Goal: Task Accomplishment & Management: Manage account settings

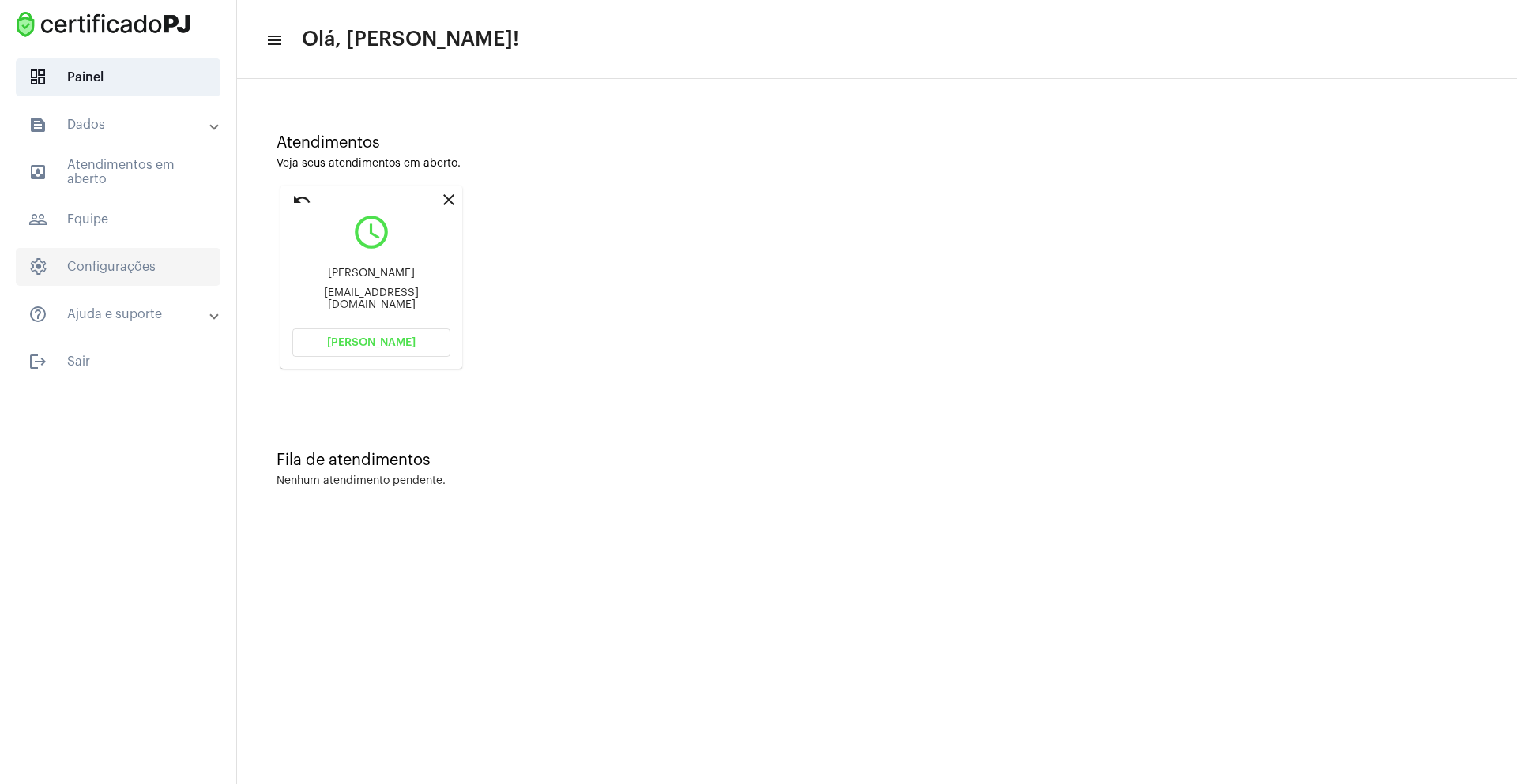
click at [92, 263] on span "settings Configurações" at bounding box center [118, 267] width 204 height 38
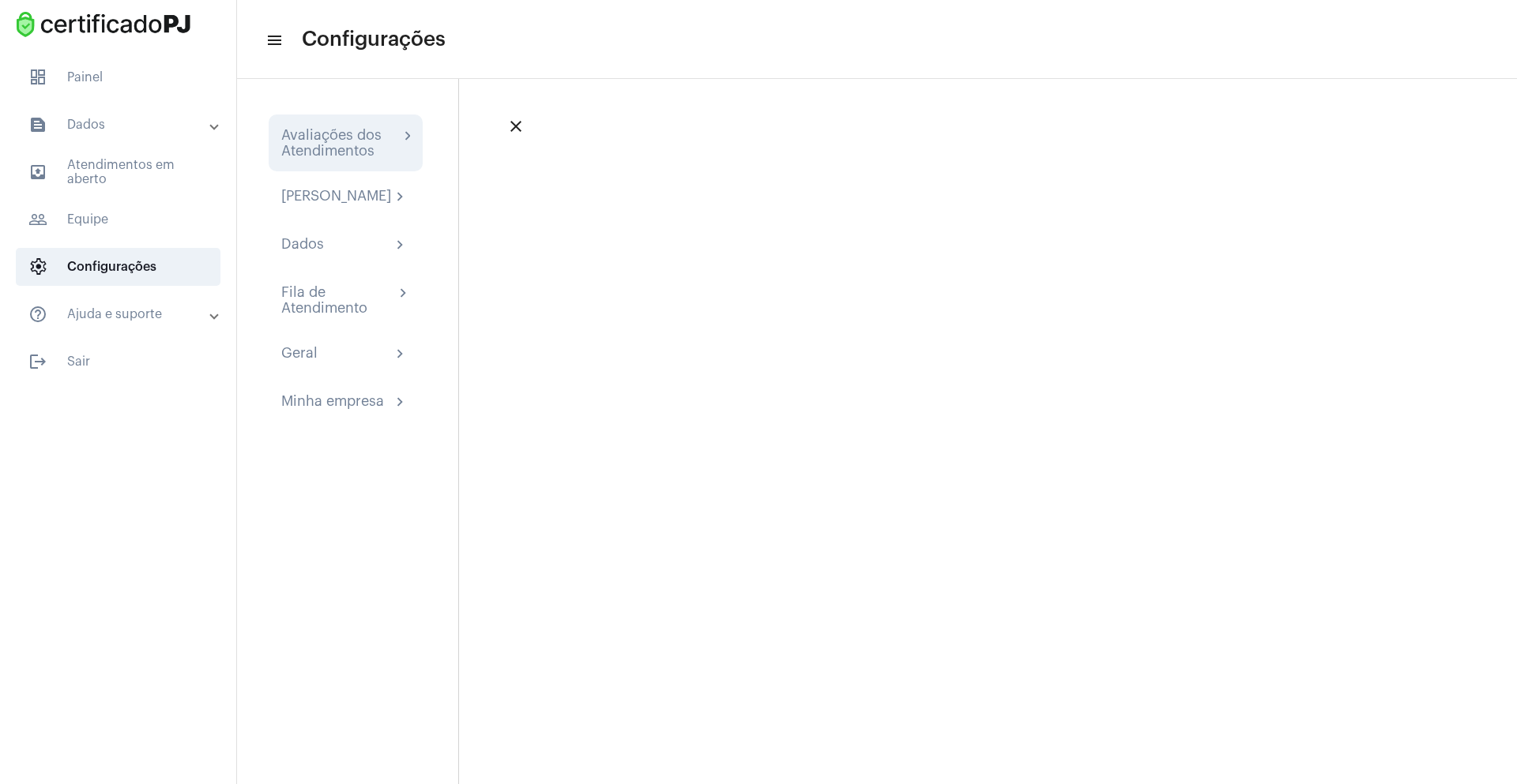
click at [404, 124] on div "Avaliações dos Atendimentos chevron_right" at bounding box center [346, 143] width 154 height 57
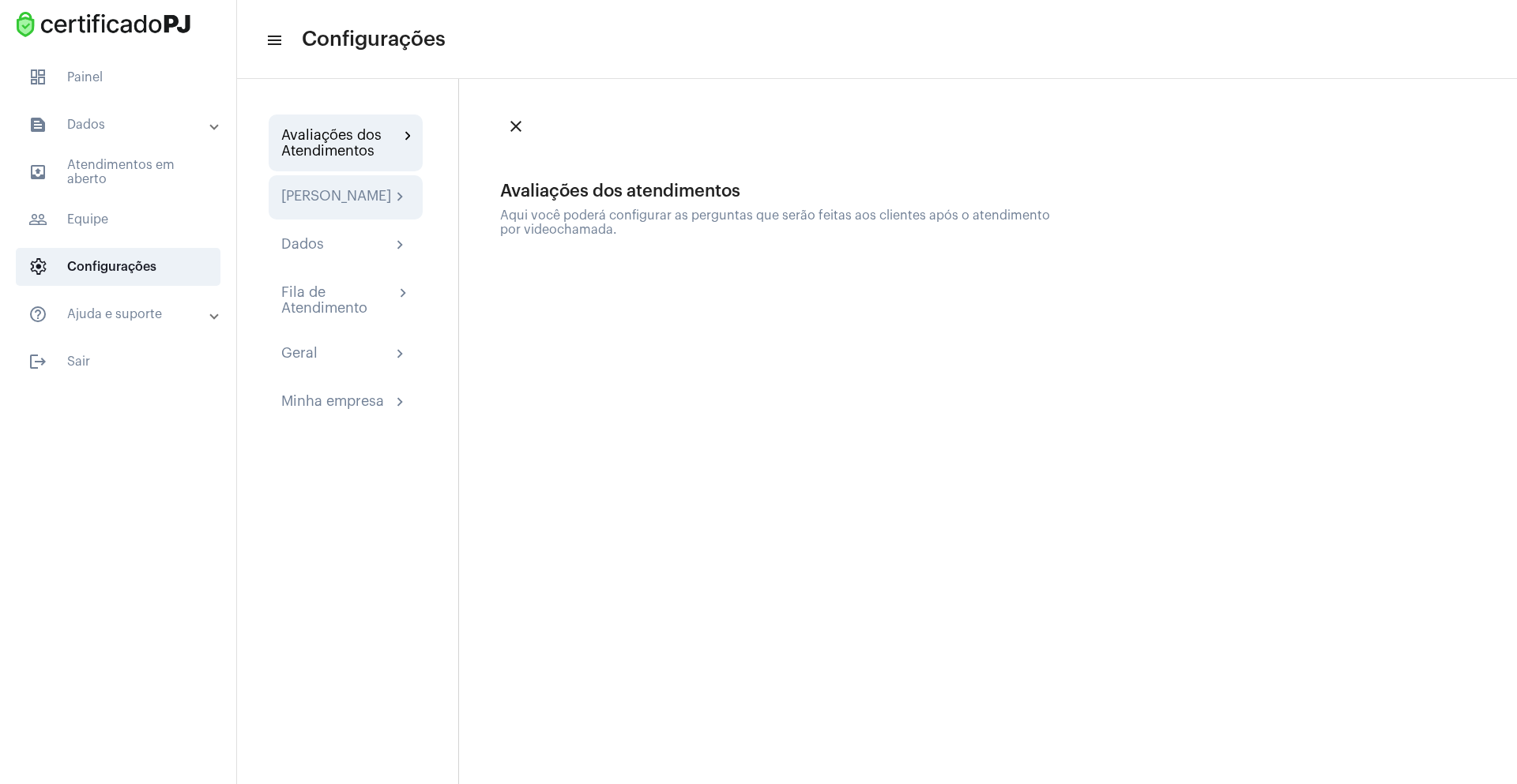
click at [386, 207] on div "[PERSON_NAME]" at bounding box center [336, 196] width 110 height 19
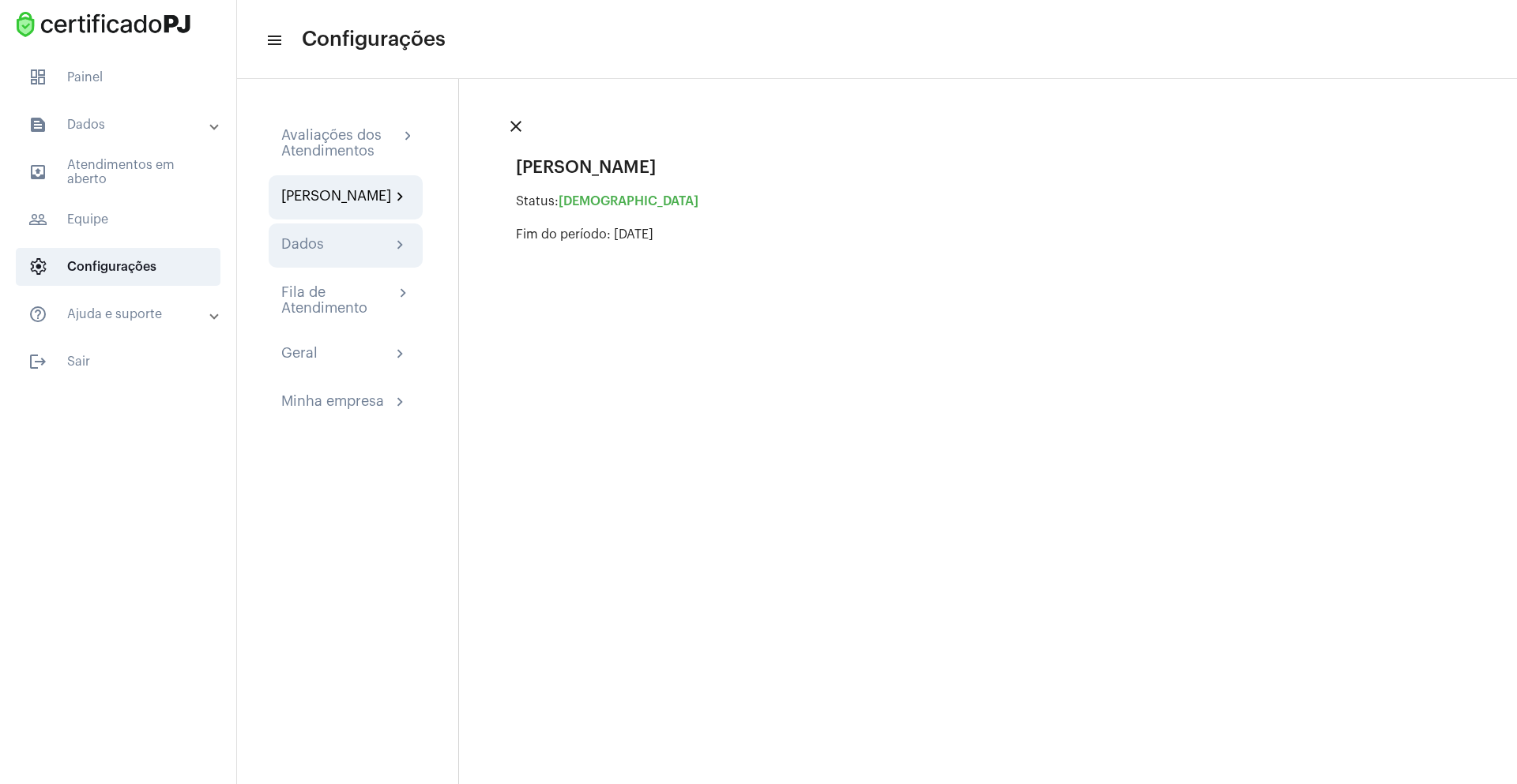
click at [369, 255] on div "Dados chevron_right" at bounding box center [346, 245] width 128 height 19
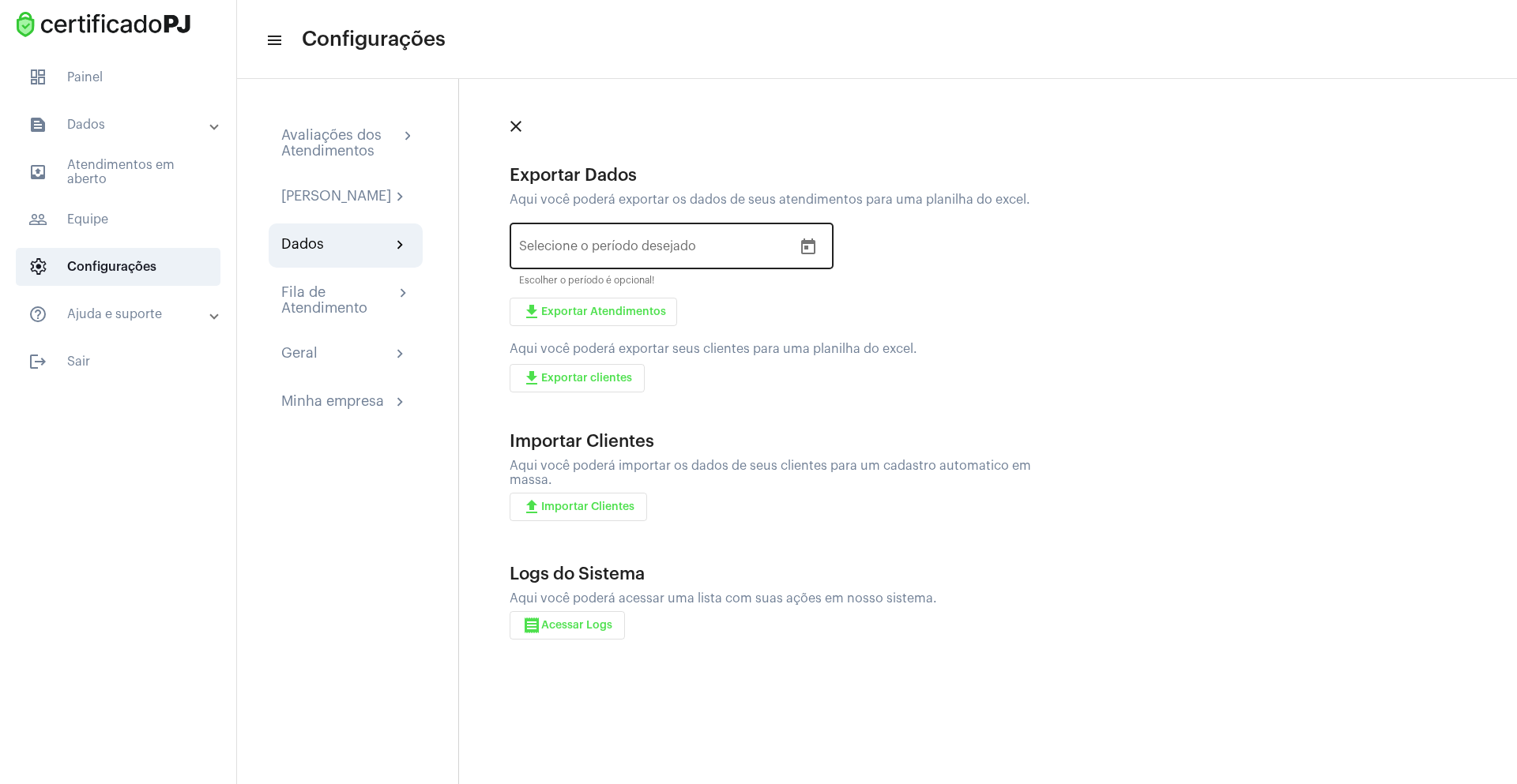
click at [582, 255] on input "Selecione o período desejado" at bounding box center [560, 250] width 81 height 14
click at [872, 147] on div "close Exportar Dados Aqui você poderá exportar os dados de seus atendimentos pa…" at bounding box center [776, 377] width 553 height 533
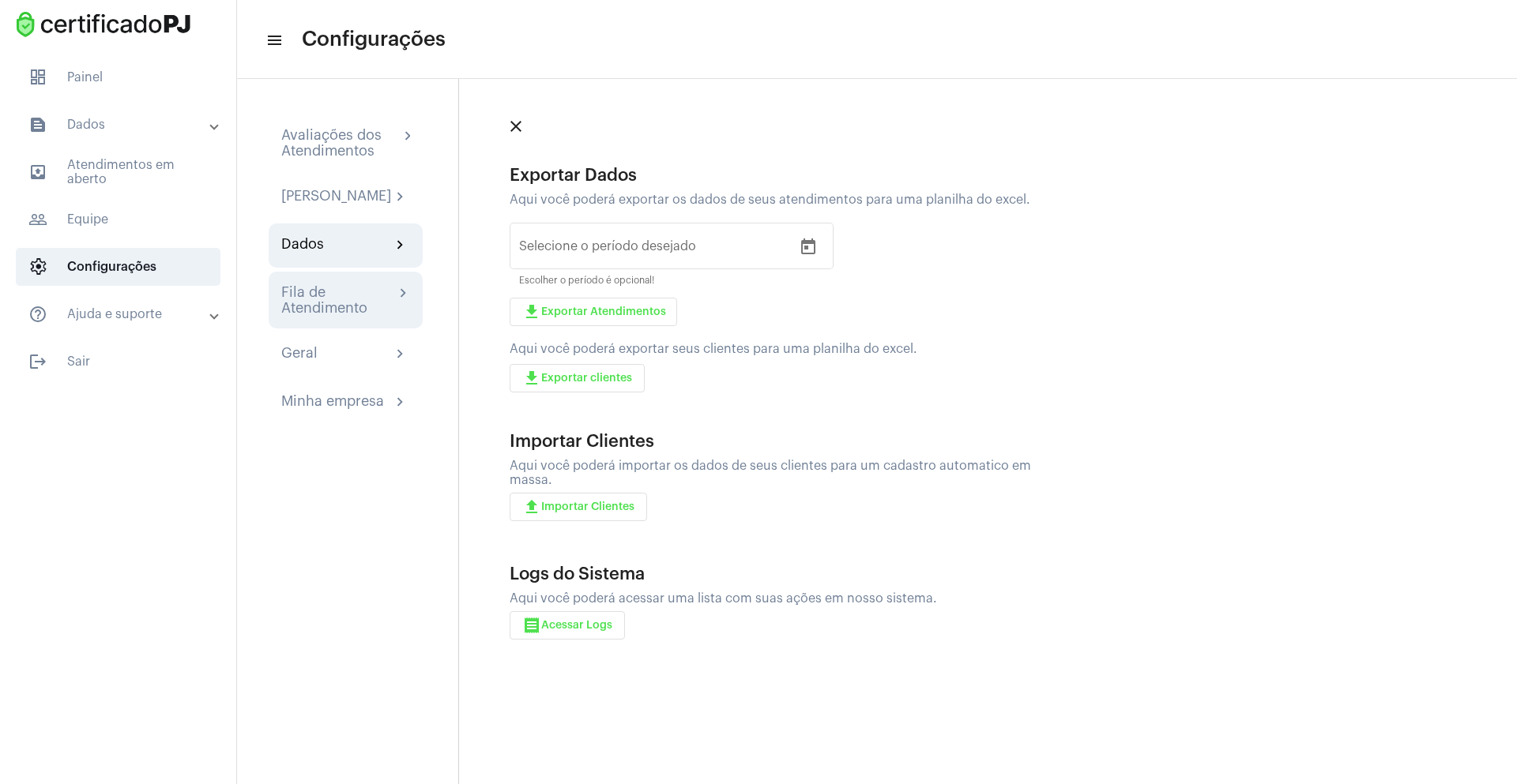
click at [364, 302] on div "Fila de Atendimento" at bounding box center [338, 300] width 113 height 32
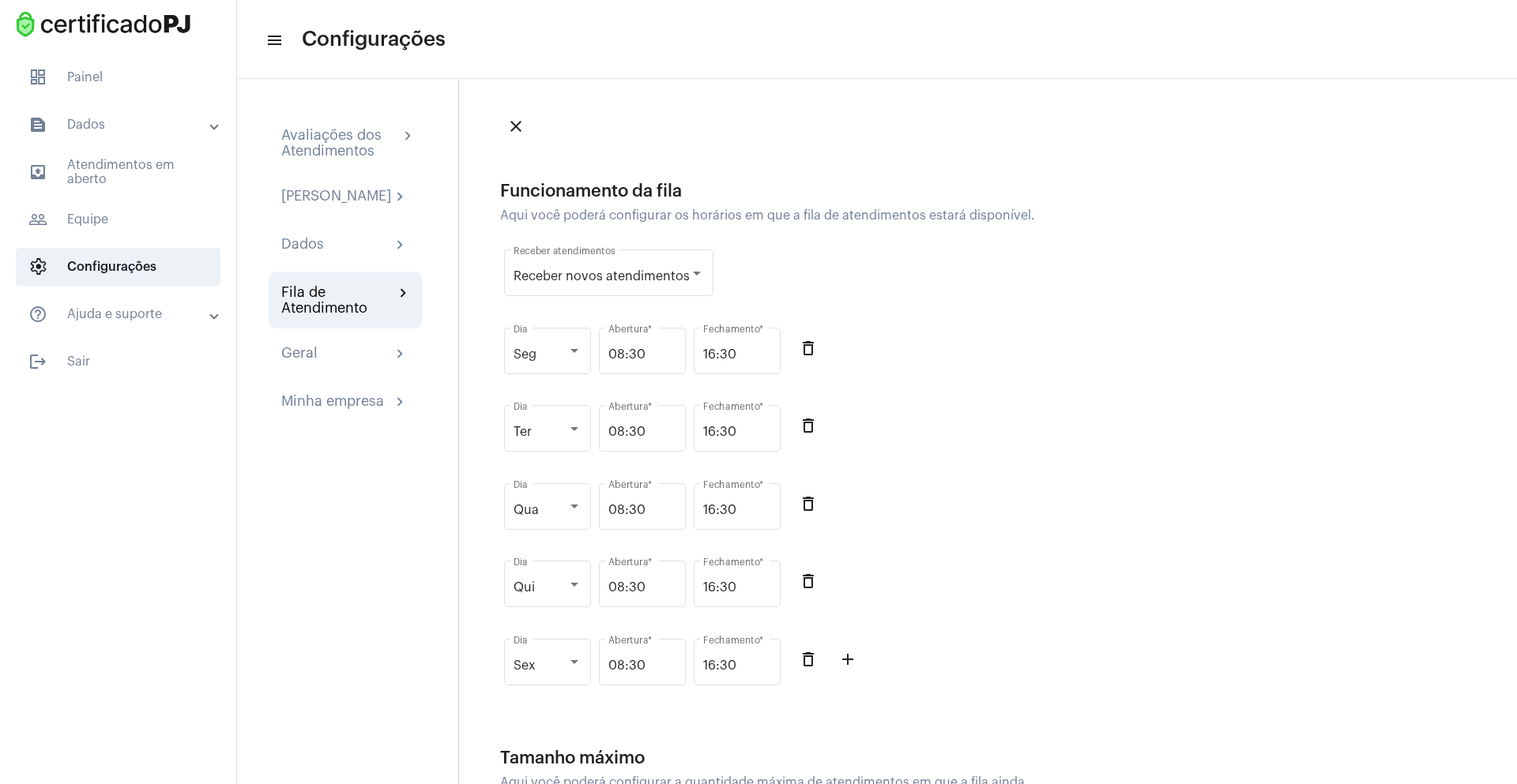
scroll to position [95, 0]
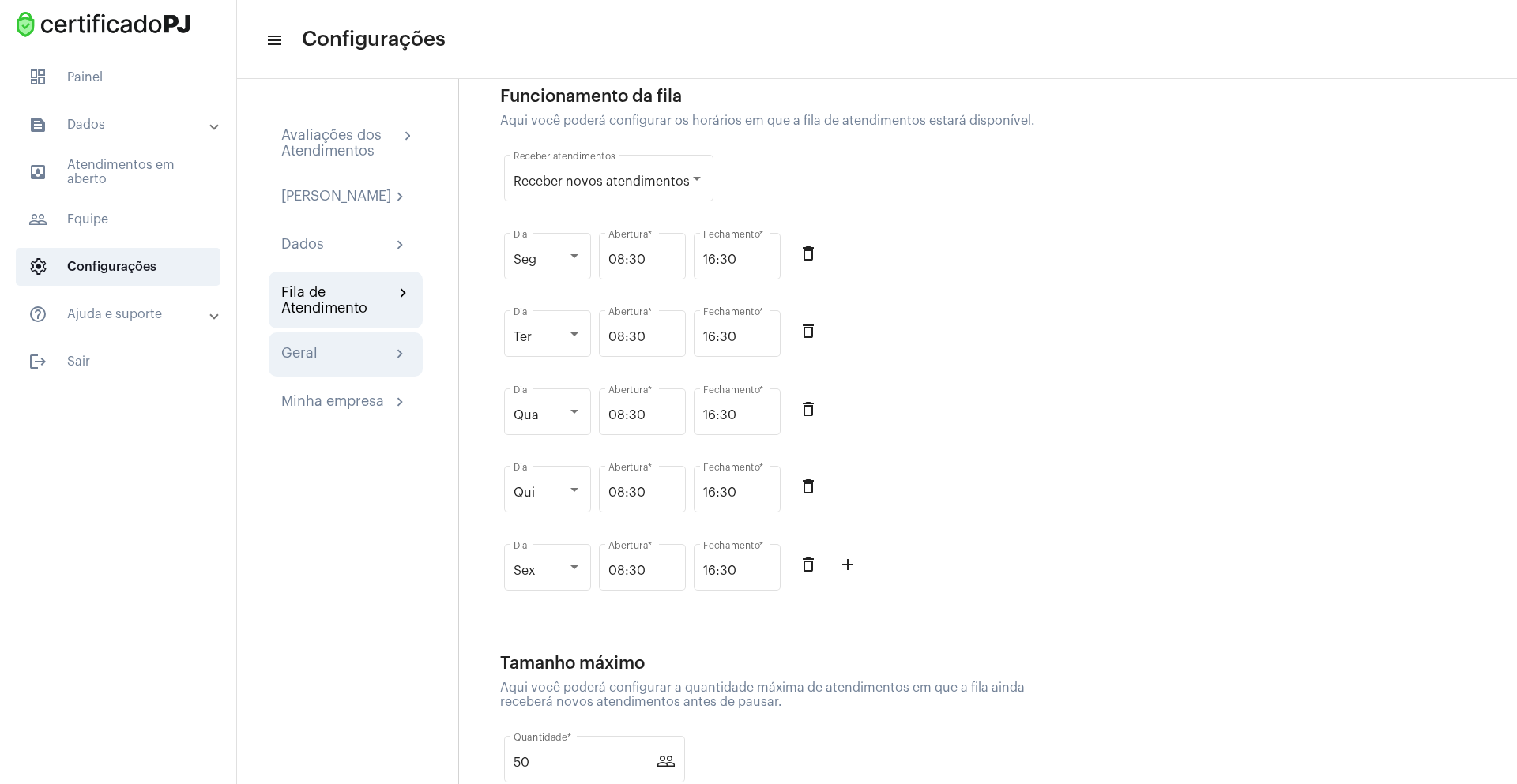
click at [353, 354] on div "Geral chevron_right" at bounding box center [346, 354] width 154 height 44
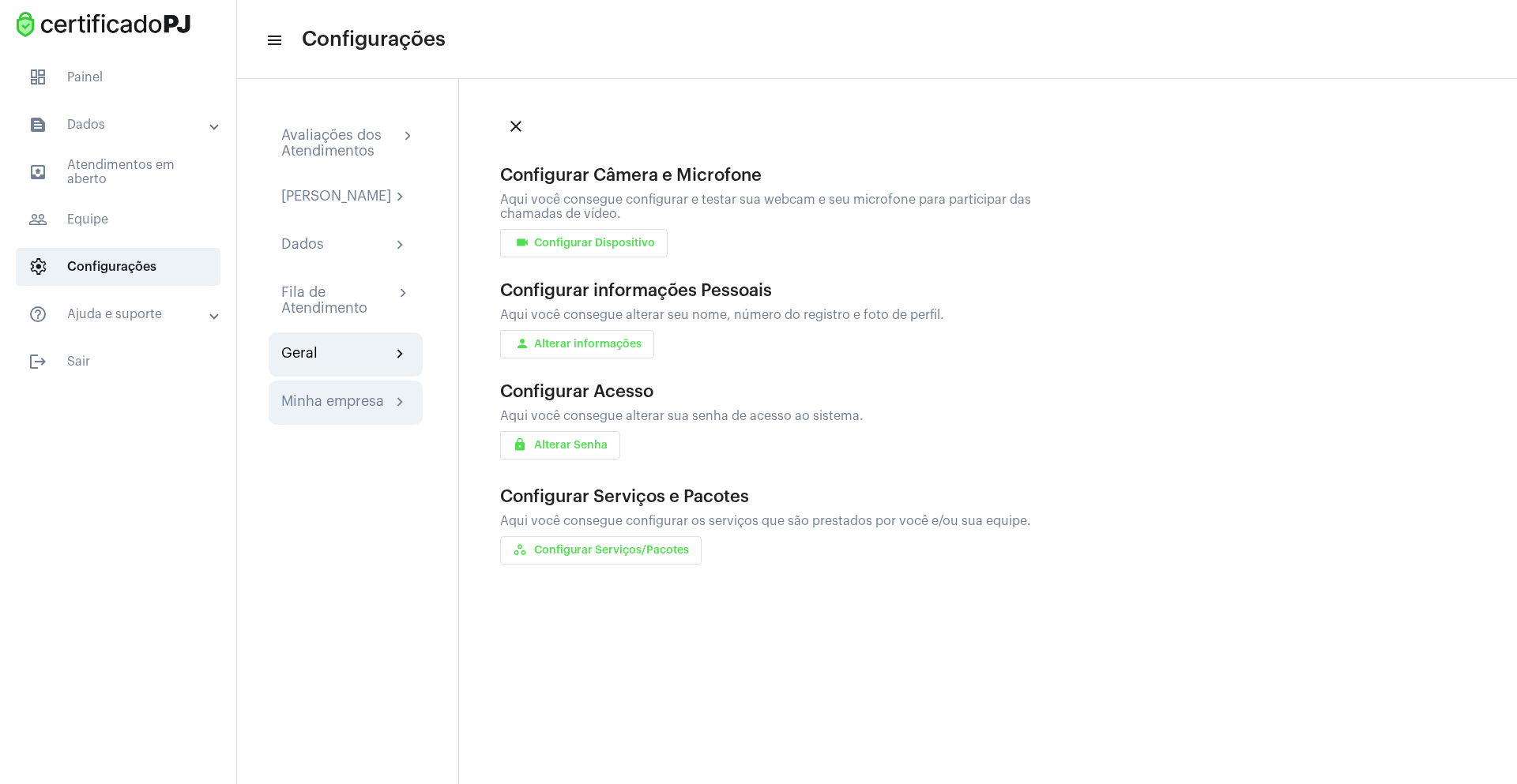
click at [367, 425] on div "Minha empresa chevron_right" at bounding box center [346, 403] width 154 height 44
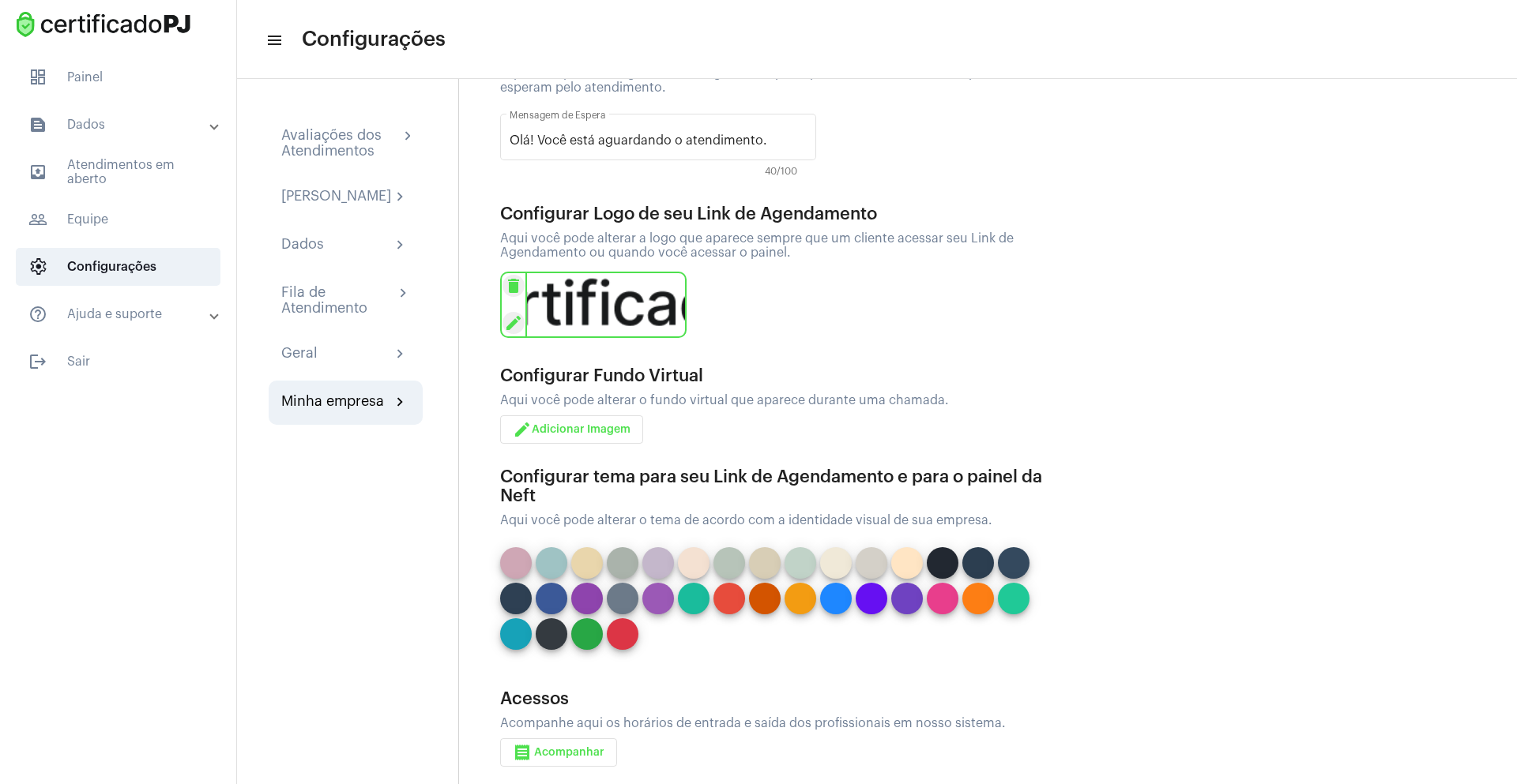
scroll to position [140, 0]
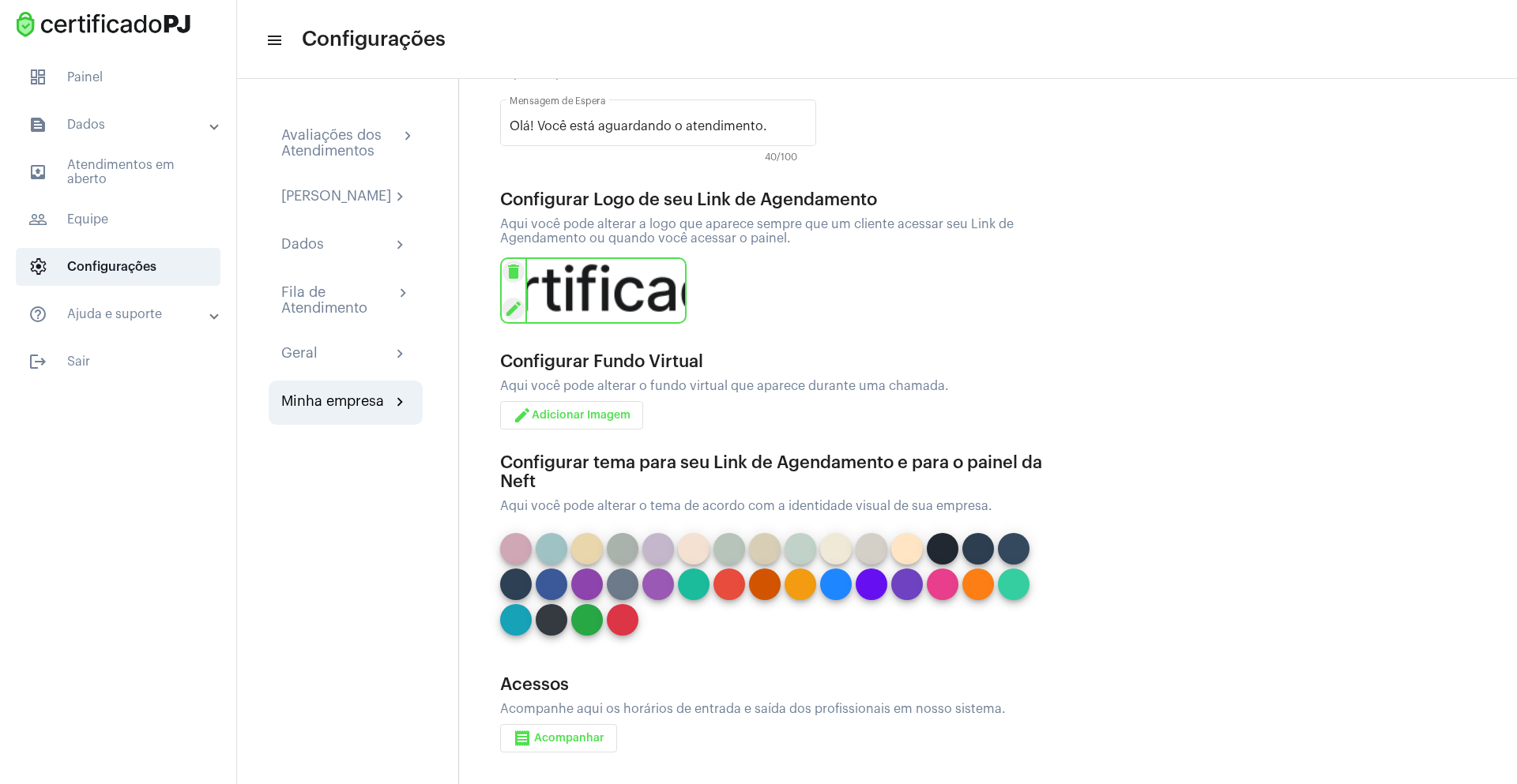
click at [1014, 587] on button at bounding box center [1013, 585] width 32 height 32
click at [160, 302] on mat-expansion-panel-header "help_outline Ajuda e suporte" at bounding box center [123, 314] width 227 height 38
click at [110, 221] on span "people_outline Equipe" at bounding box center [118, 219] width 204 height 38
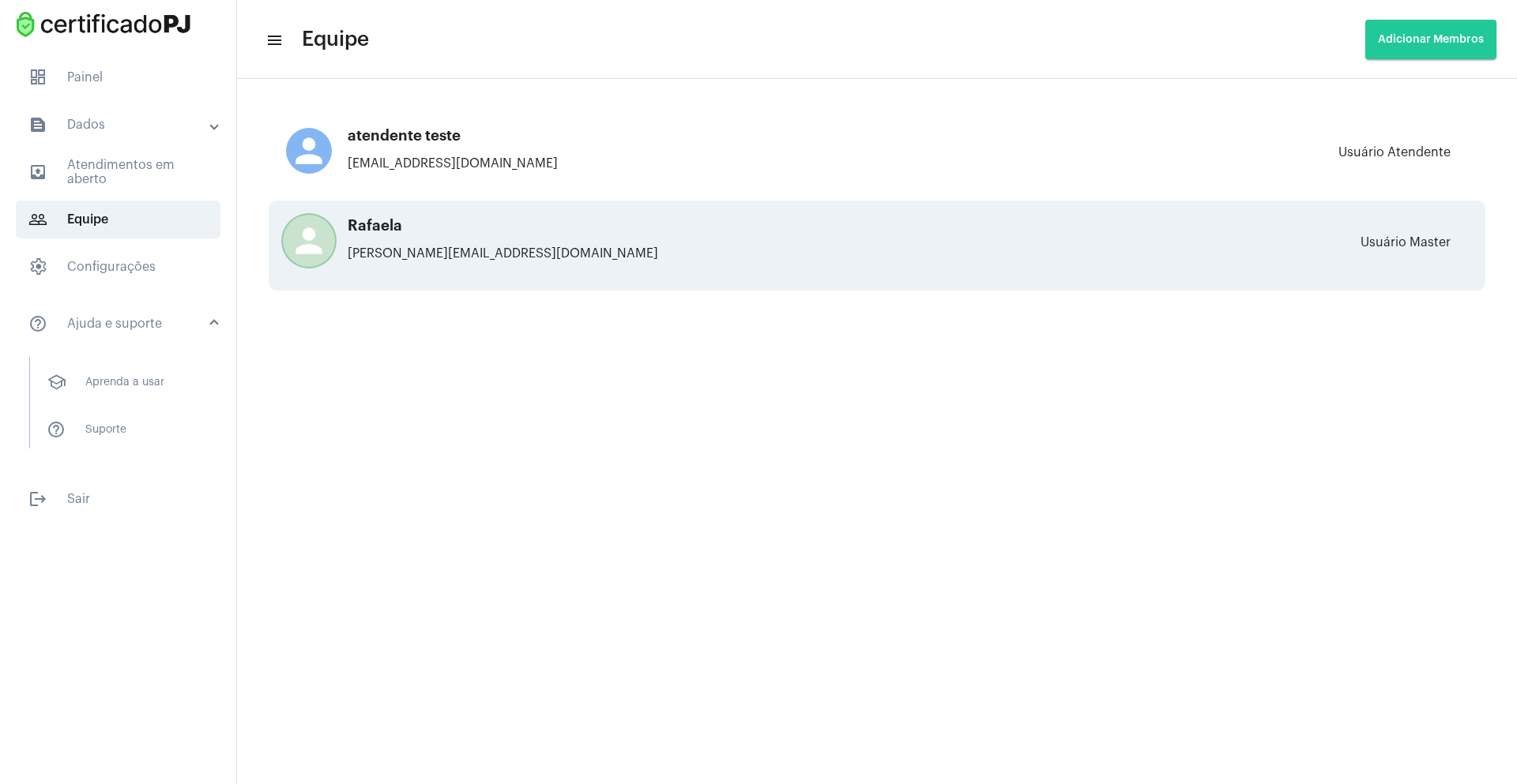
click at [680, 235] on div "person [PERSON_NAME] [PERSON_NAME][EMAIL_ADDRESS][DOMAIN_NAME]" at bounding box center [563, 246] width 553 height 55
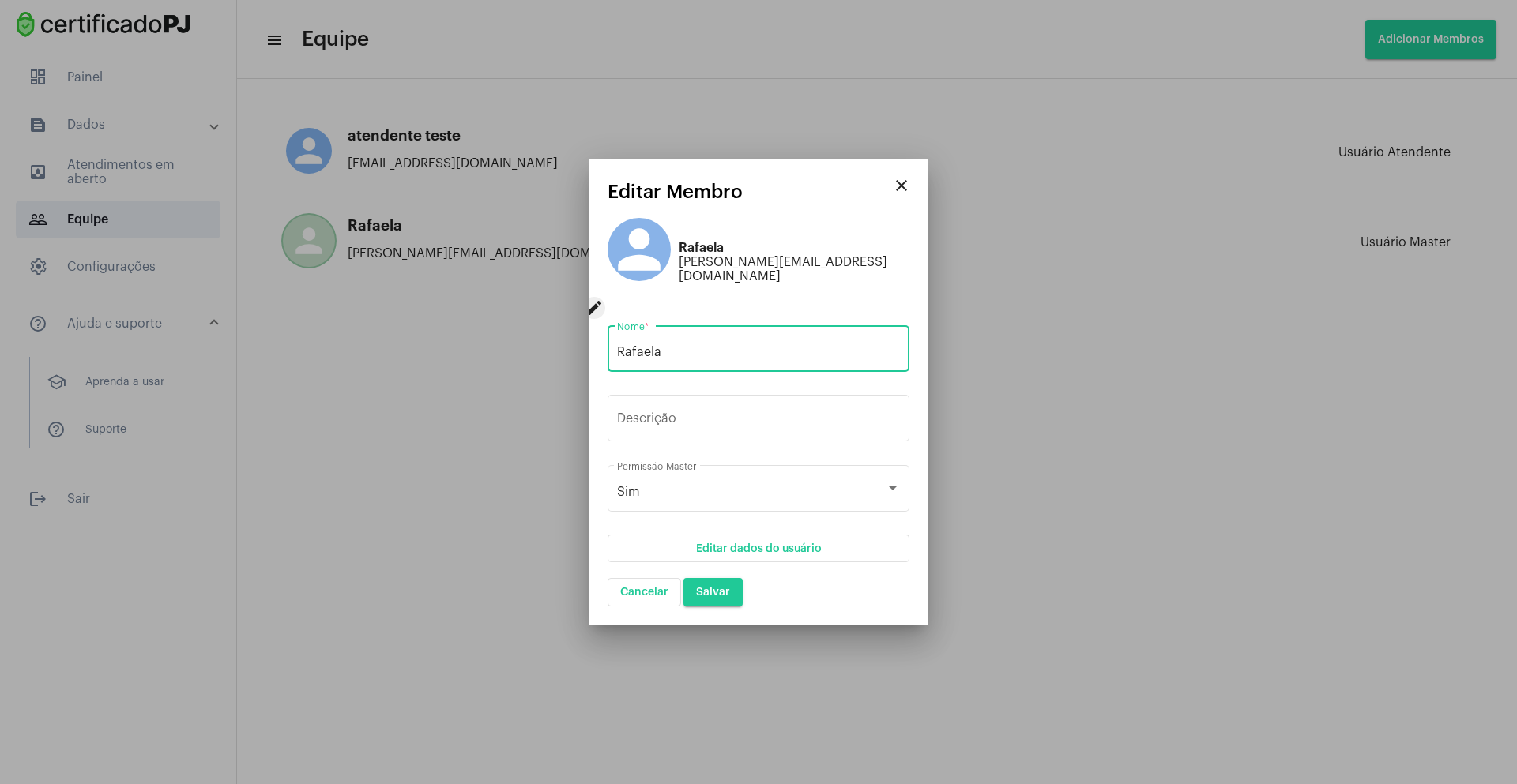
click at [667, 346] on input "Rafaela" at bounding box center [758, 353] width 282 height 14
click at [668, 346] on input "Rafaela" at bounding box center [758, 353] width 282 height 14
type input "[PERSON_NAME]"
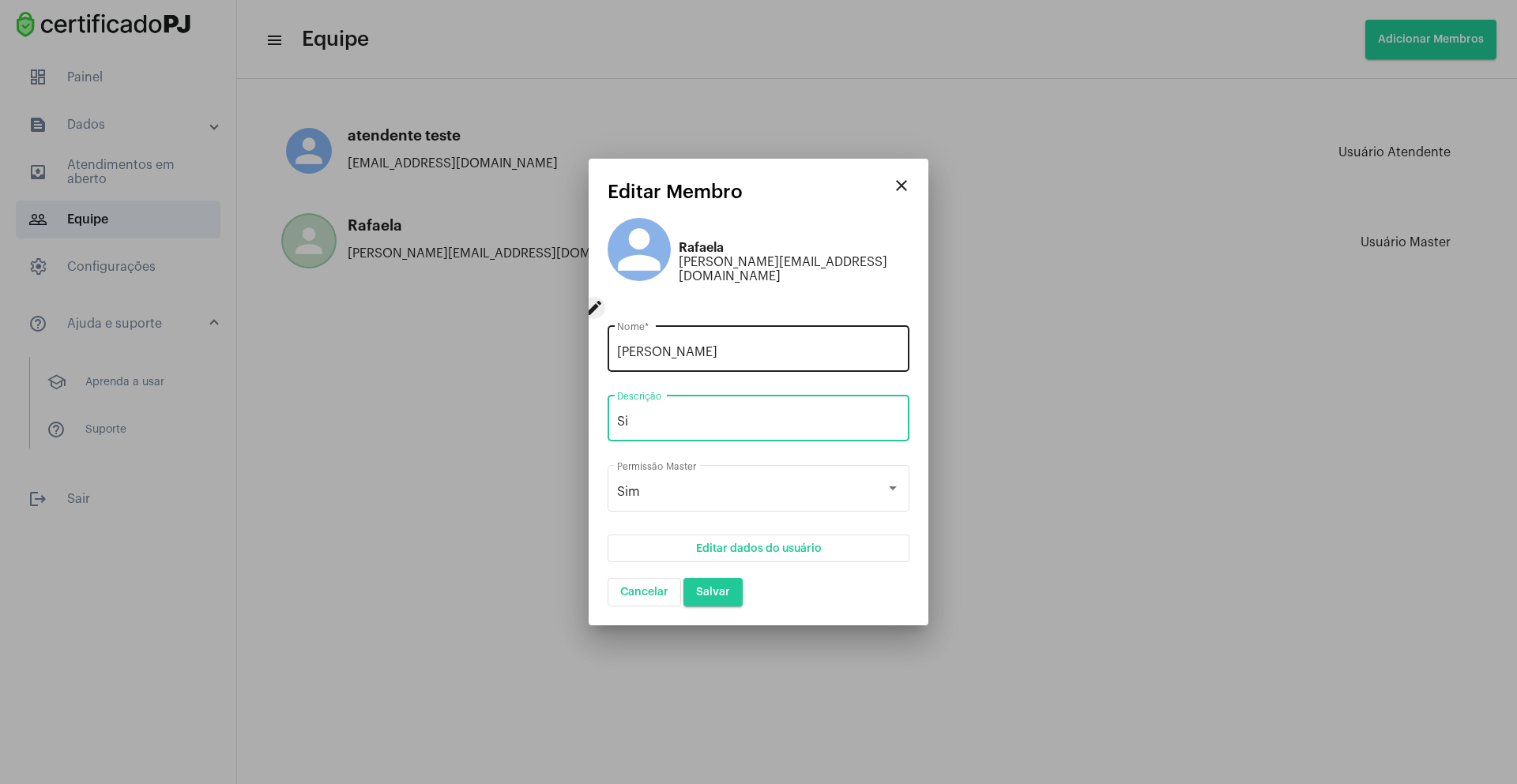
type input "Si"
click at [705, 348] on div "[PERSON_NAME] *" at bounding box center [758, 347] width 282 height 49
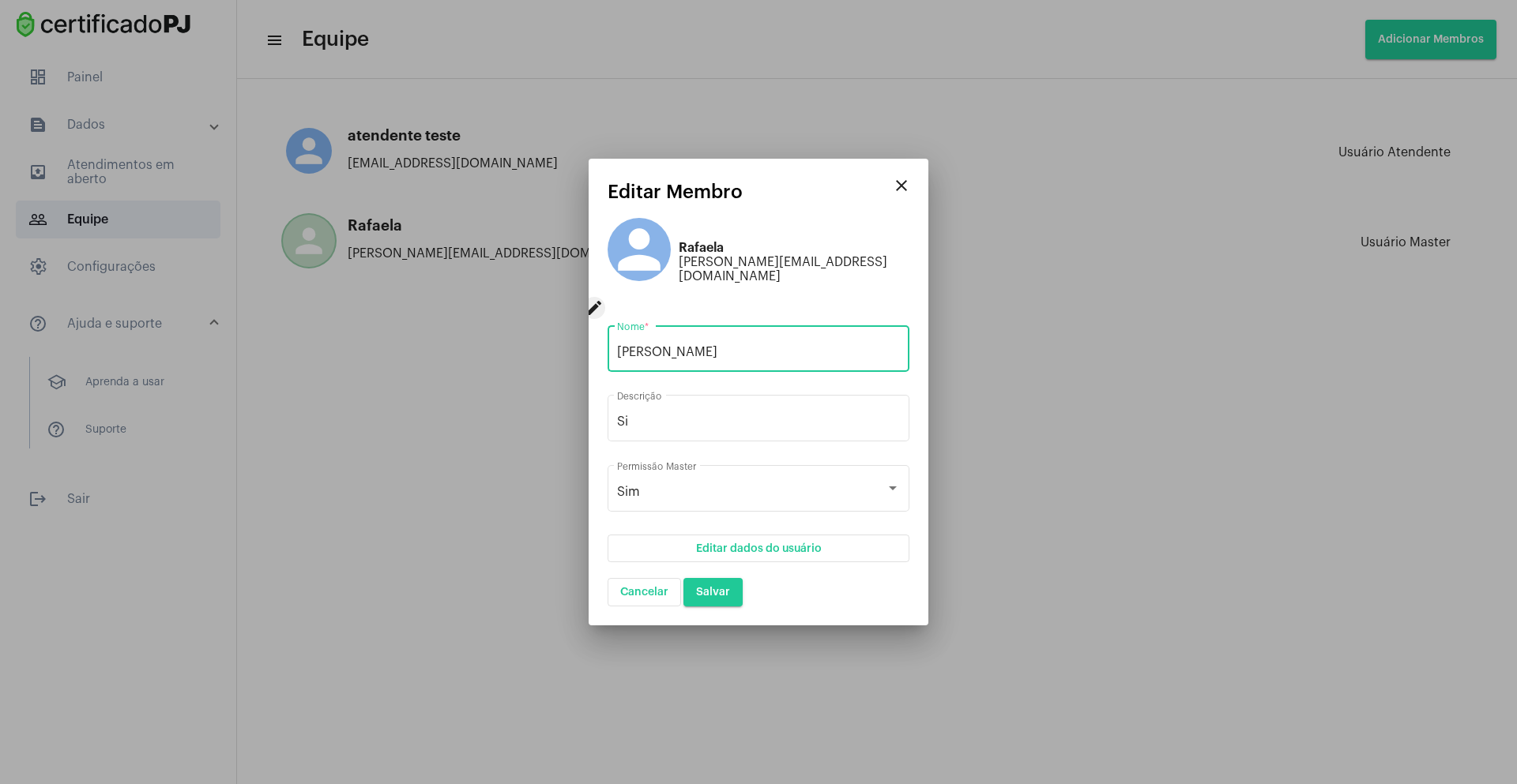
click at [712, 346] on input "[PERSON_NAME]" at bounding box center [758, 353] width 282 height 14
paste input "sirimarco"
click at [651, 346] on input "[PERSON_NAME]" at bounding box center [758, 353] width 282 height 14
type input "[PERSON_NAME]"
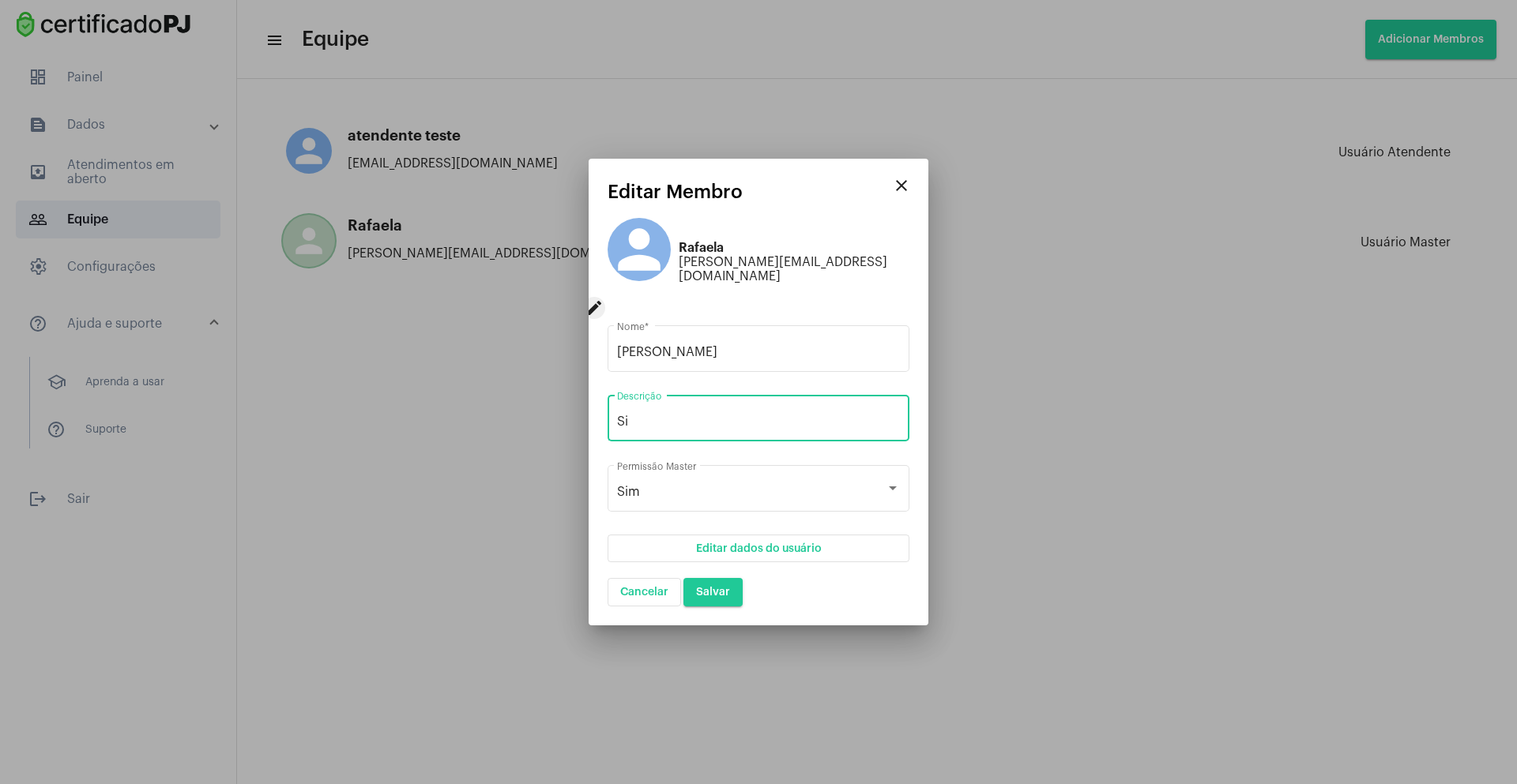
click at [666, 415] on input "Si" at bounding box center [758, 422] width 282 height 14
type input "SDR"
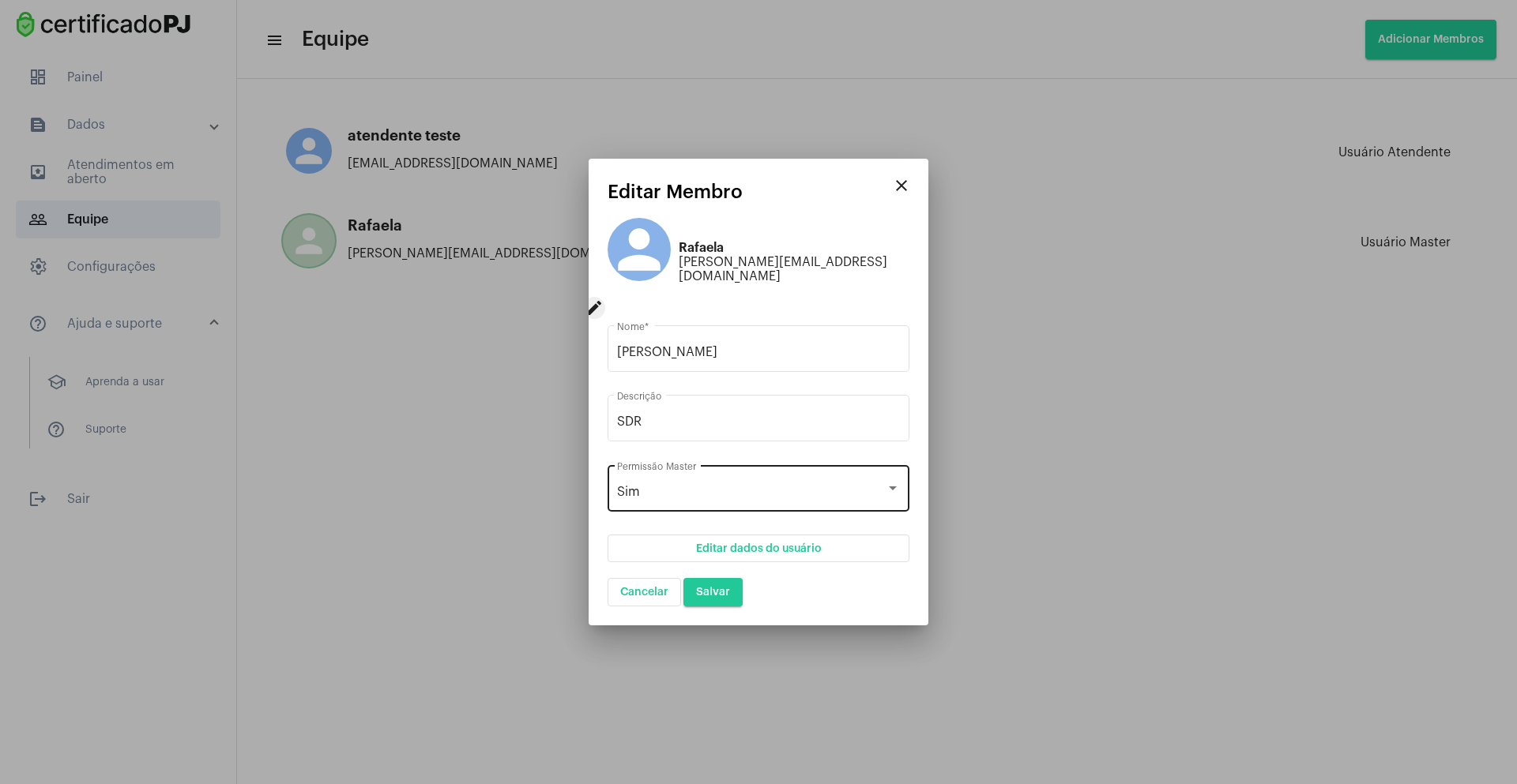
click at [678, 468] on div "Sim Permissão Master" at bounding box center [758, 487] width 282 height 49
click at [633, 484] on span "Sim" at bounding box center [758, 479] width 282 height 38
click at [753, 535] on span "Editar dados do usuário" at bounding box center [758, 548] width 125 height 26
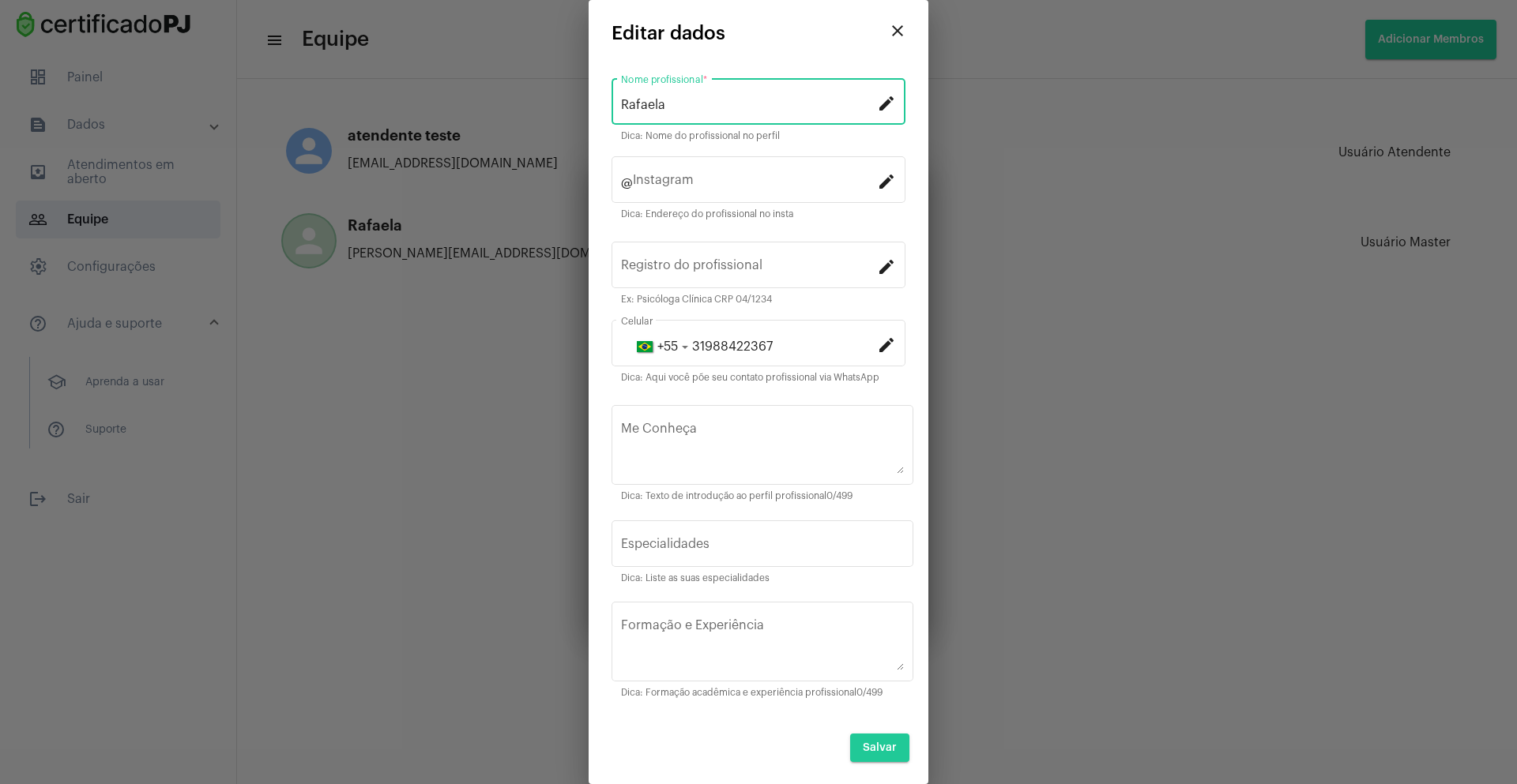
click at [722, 105] on input "Rafaela" at bounding box center [749, 105] width 256 height 14
paste input "sirimarco"
type input "[PERSON_NAME]"
click at [704, 165] on div "Instagram" at bounding box center [755, 178] width 244 height 49
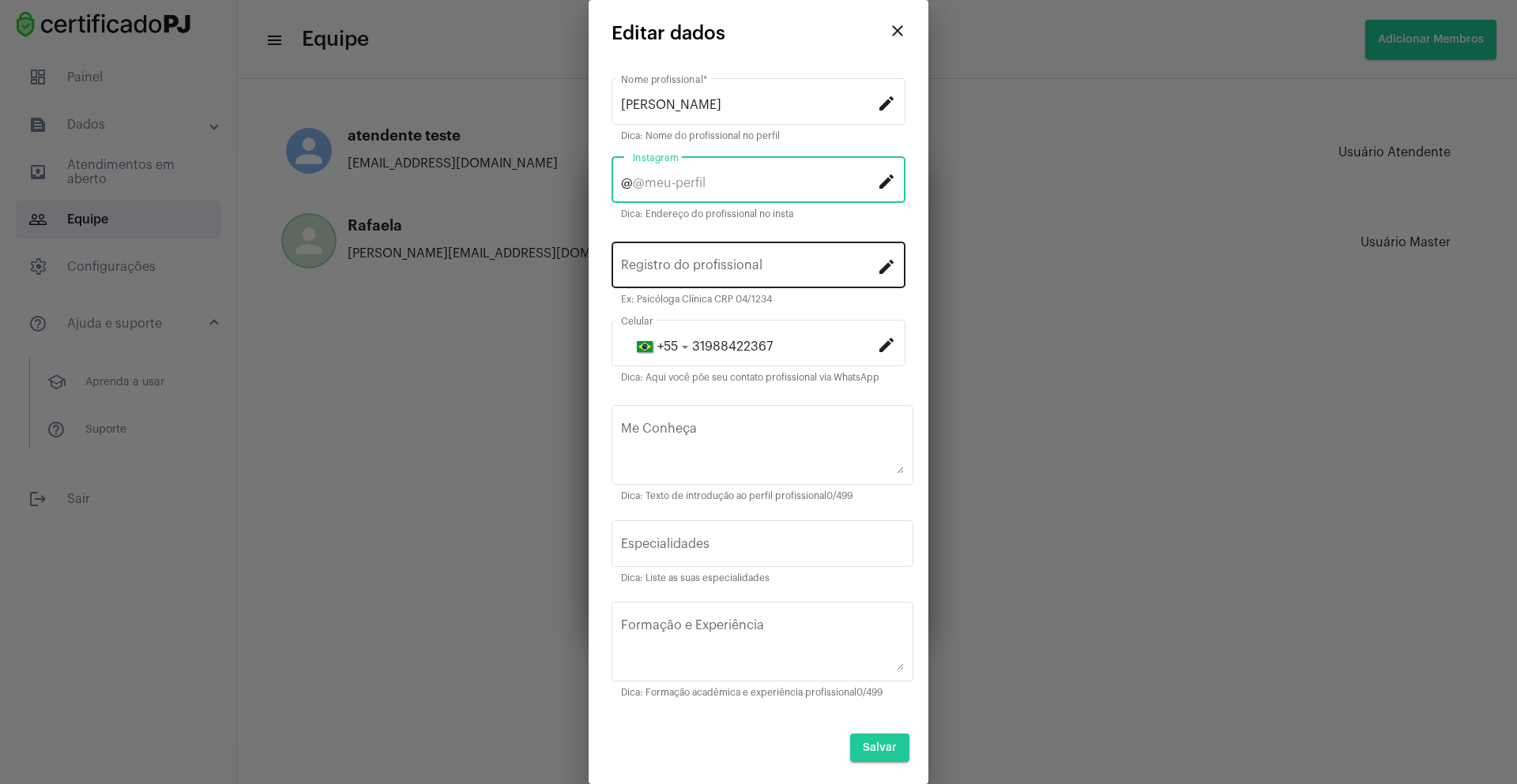
click at [720, 254] on div "Registro do profissional" at bounding box center [749, 264] width 256 height 49
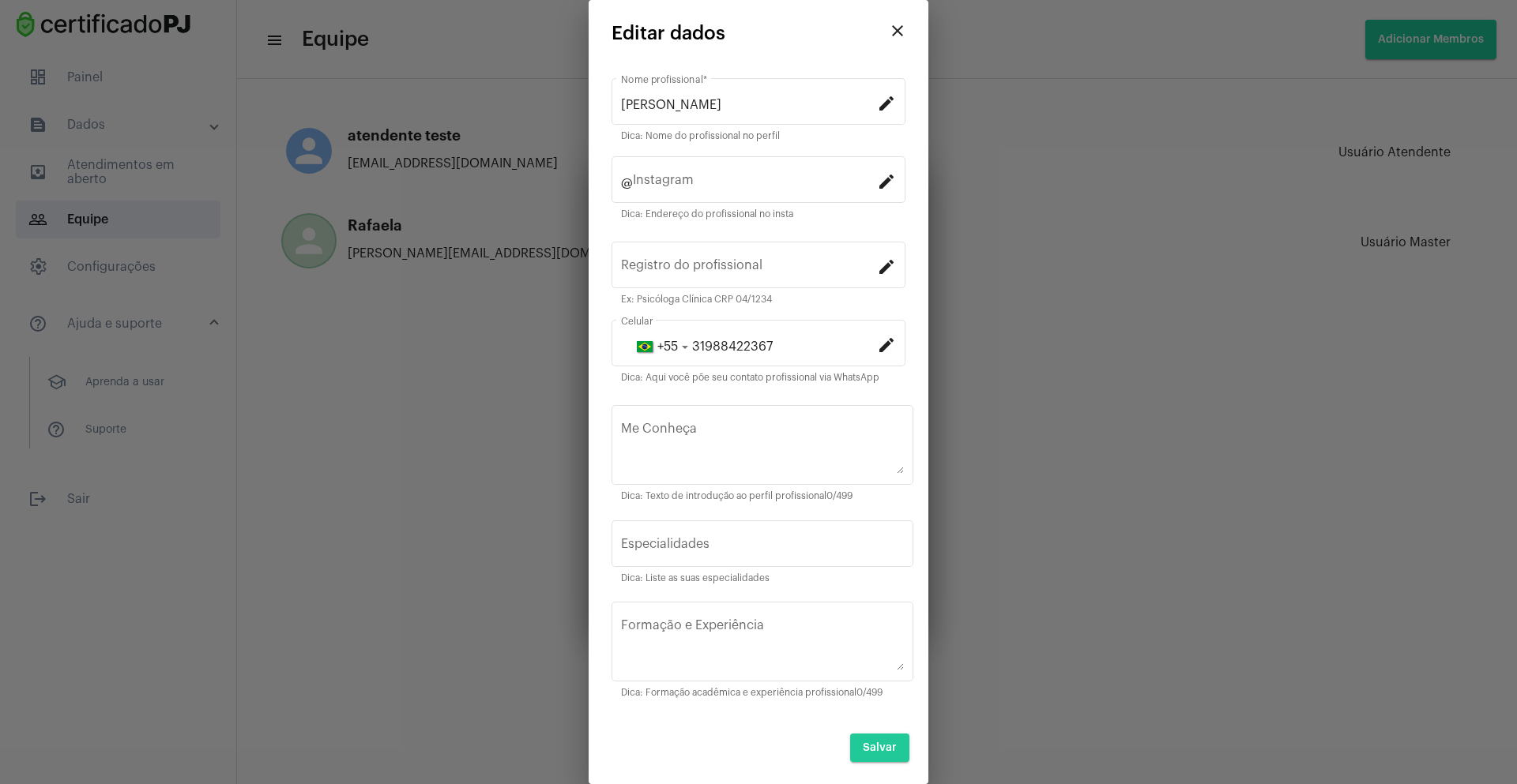
click at [738, 302] on mat-hint "Ex: Psicóloga Clínica CRP 04/1234" at bounding box center [696, 299] width 151 height 11
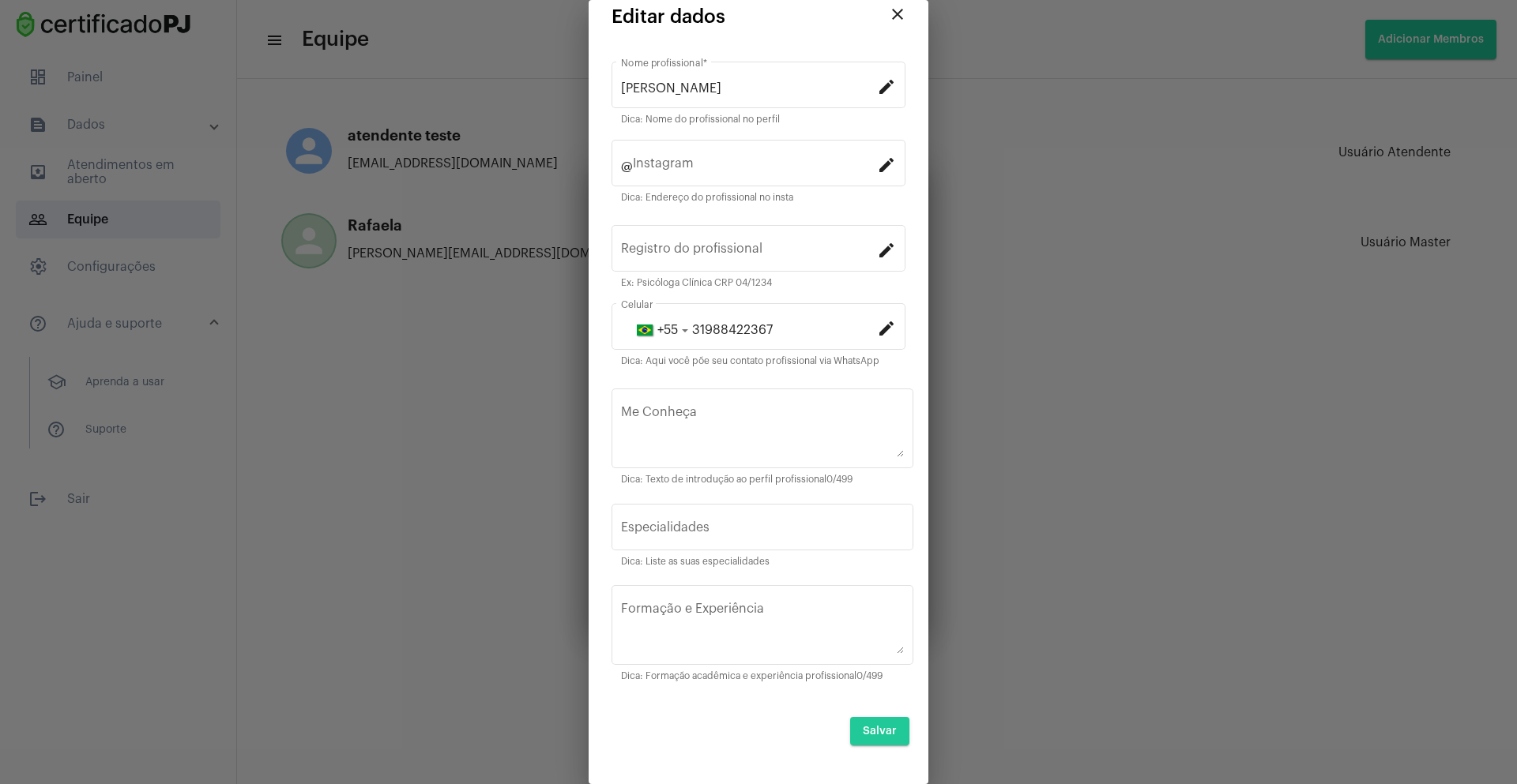
scroll to position [21, 0]
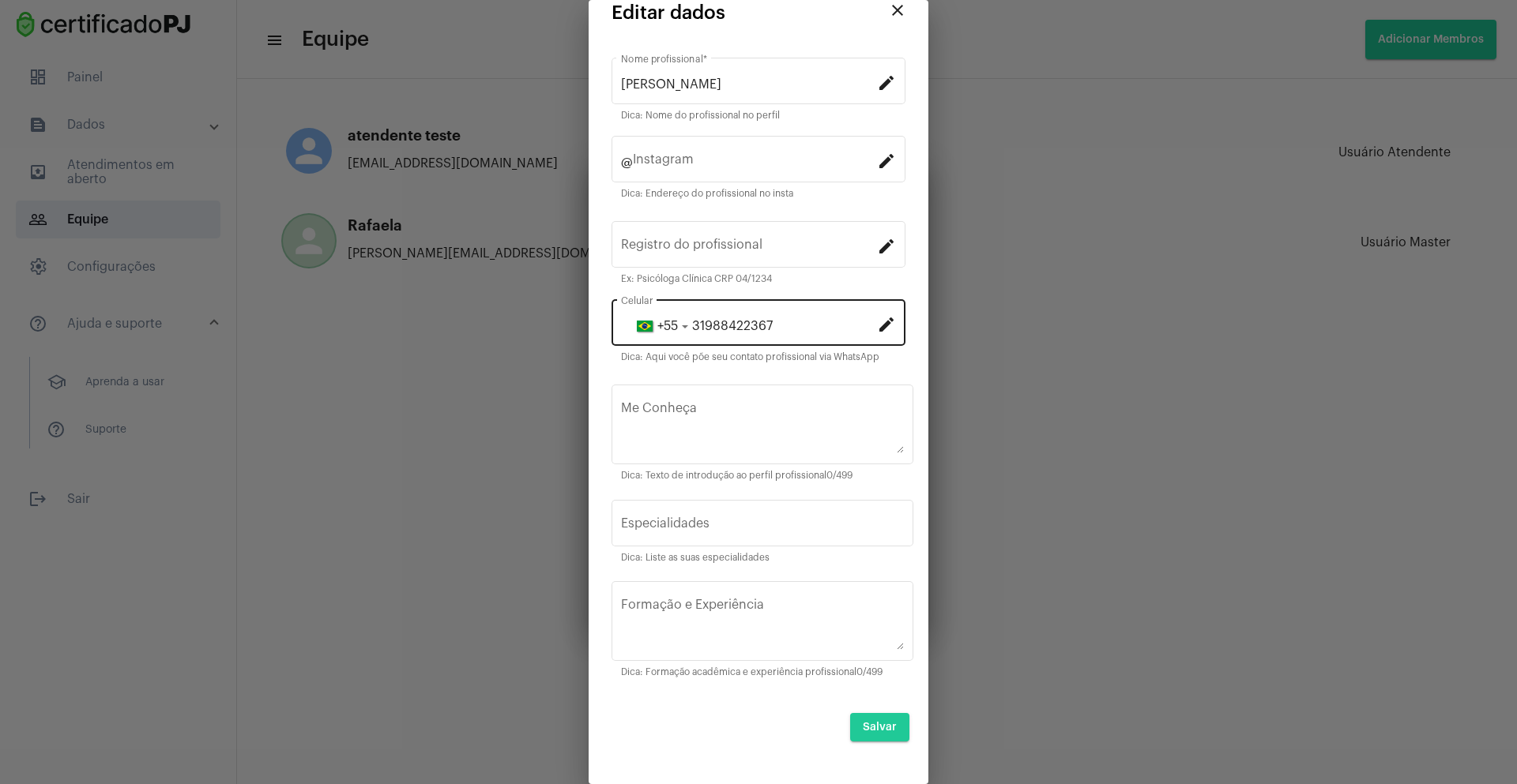
click at [718, 332] on input "31988422367" at bounding box center [749, 326] width 256 height 14
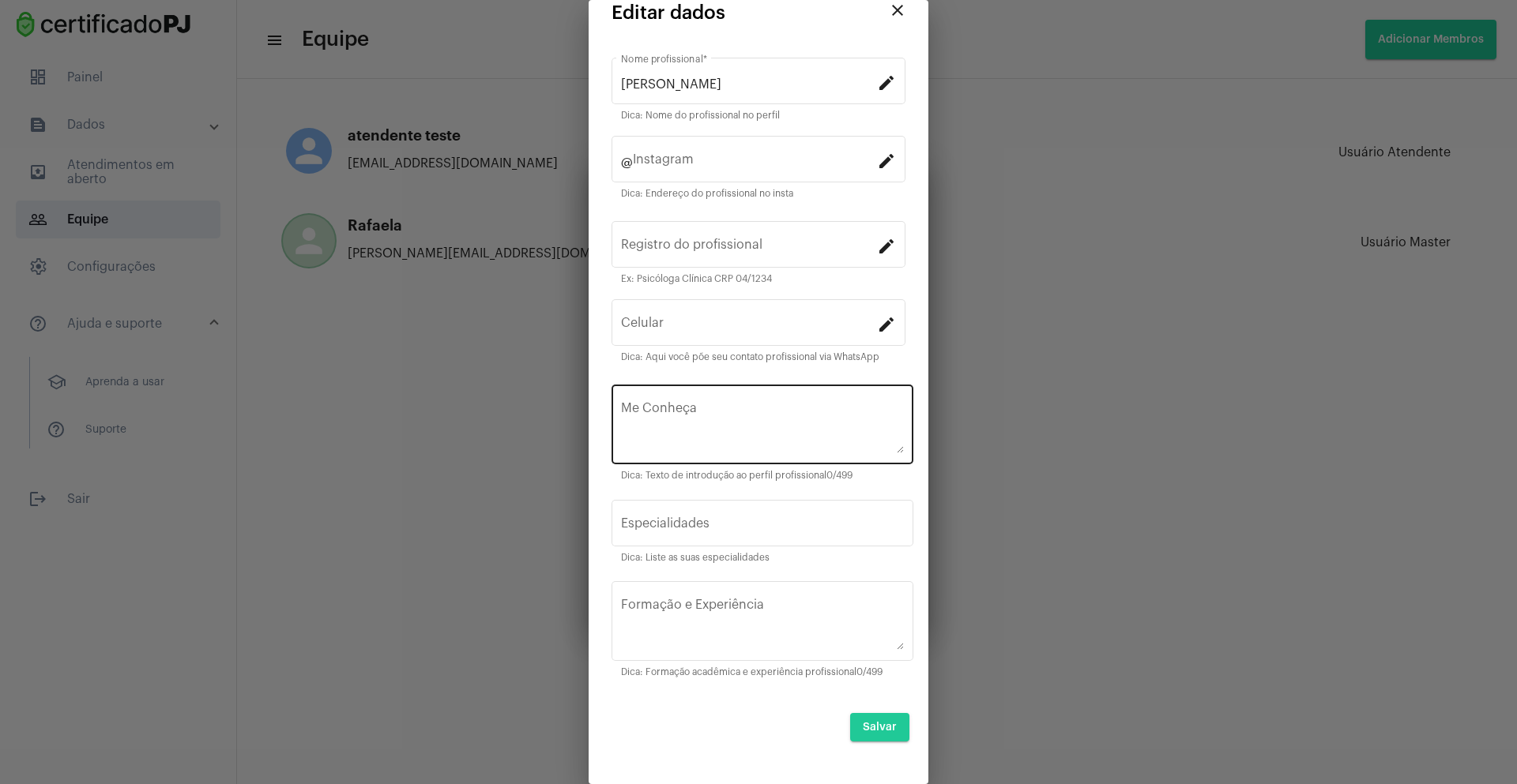
click at [714, 396] on div "Me Conheça" at bounding box center [762, 423] width 282 height 83
click at [869, 725] on span "Salvar" at bounding box center [879, 727] width 34 height 11
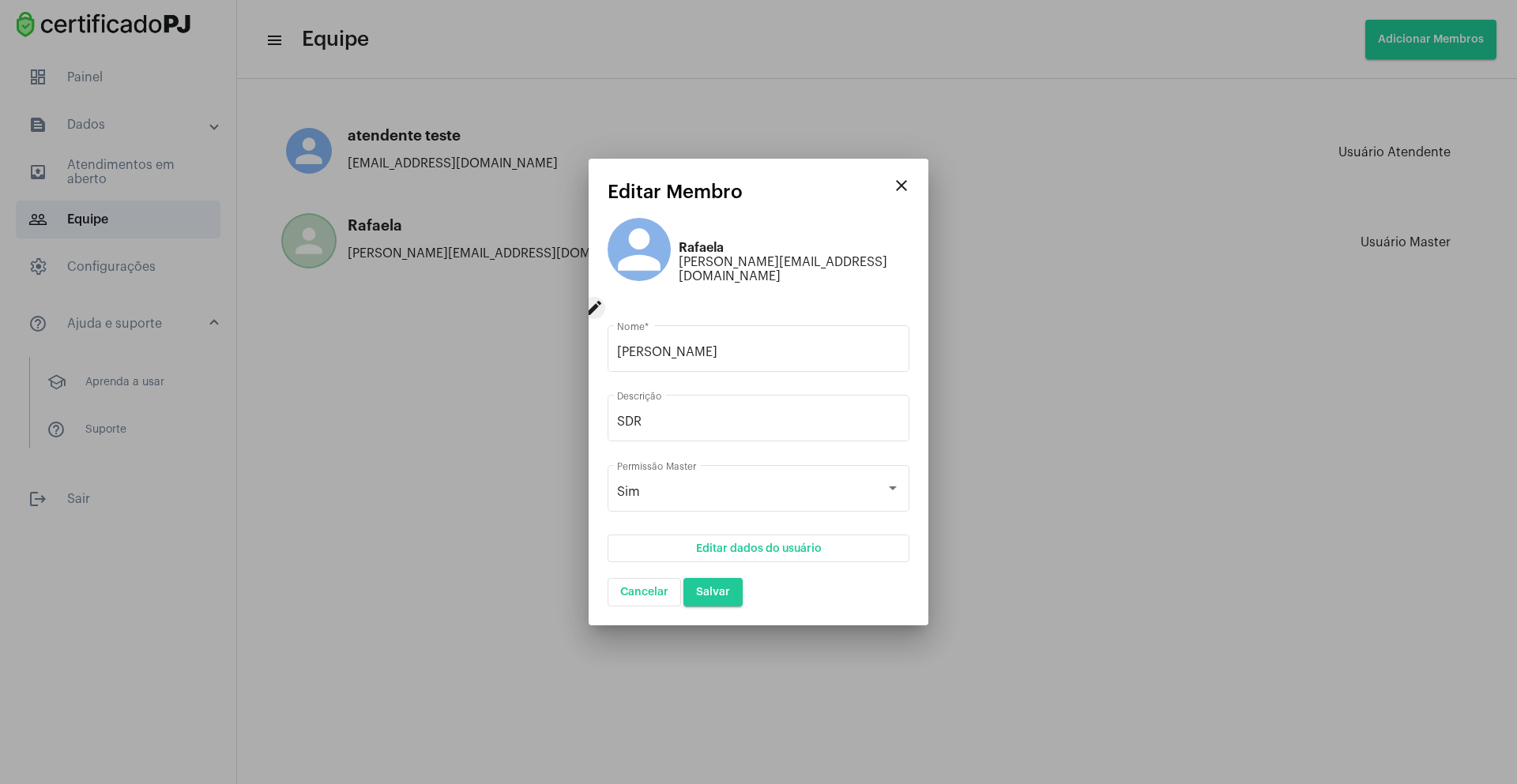
click at [605, 297] on mat-icon "edit" at bounding box center [594, 308] width 22 height 22
click at [666, 263] on mat-icon "person" at bounding box center [639, 250] width 63 height 63
click at [650, 251] on mat-icon "person" at bounding box center [639, 250] width 63 height 63
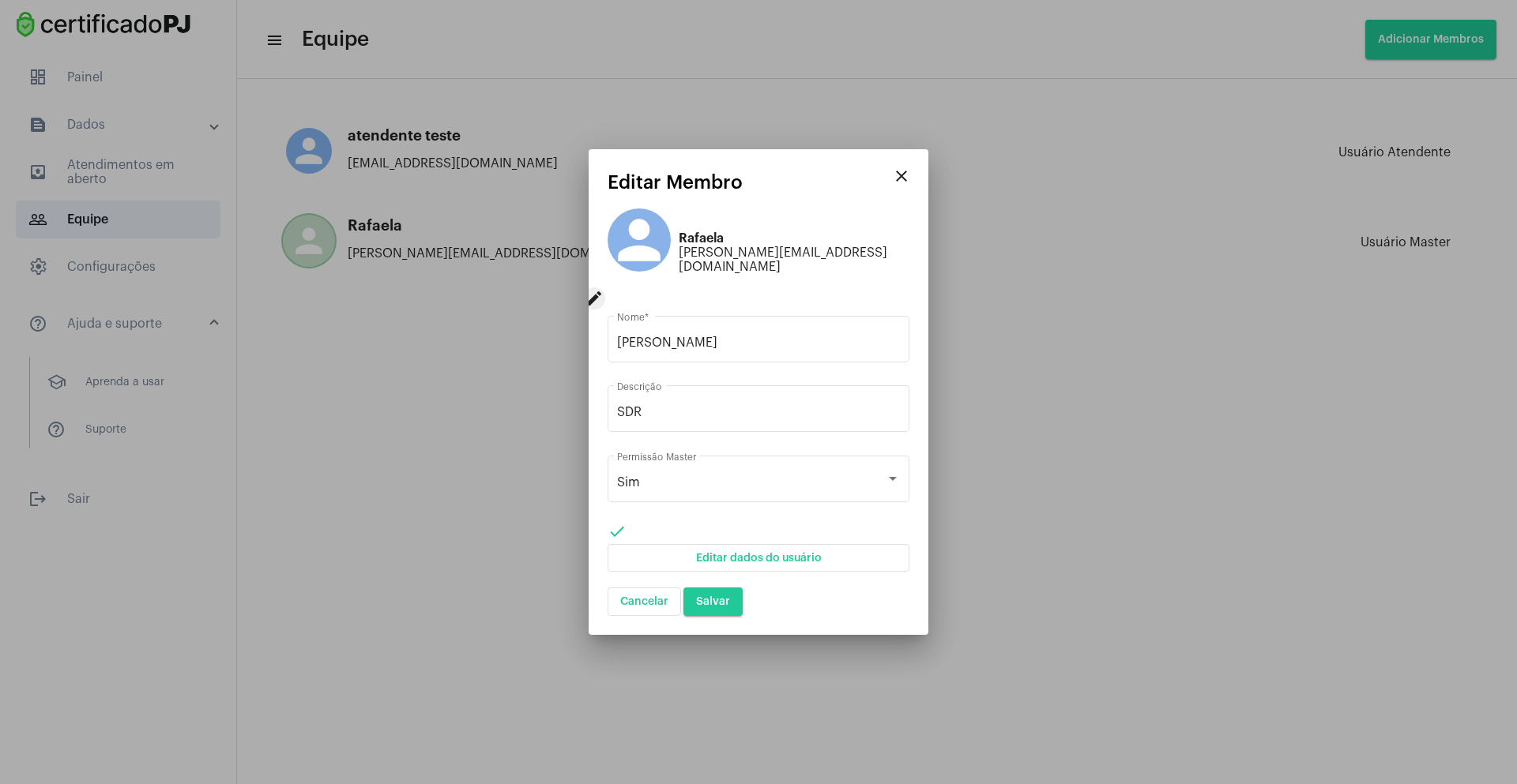
click at [708, 596] on span "Salvar" at bounding box center [713, 601] width 34 height 11
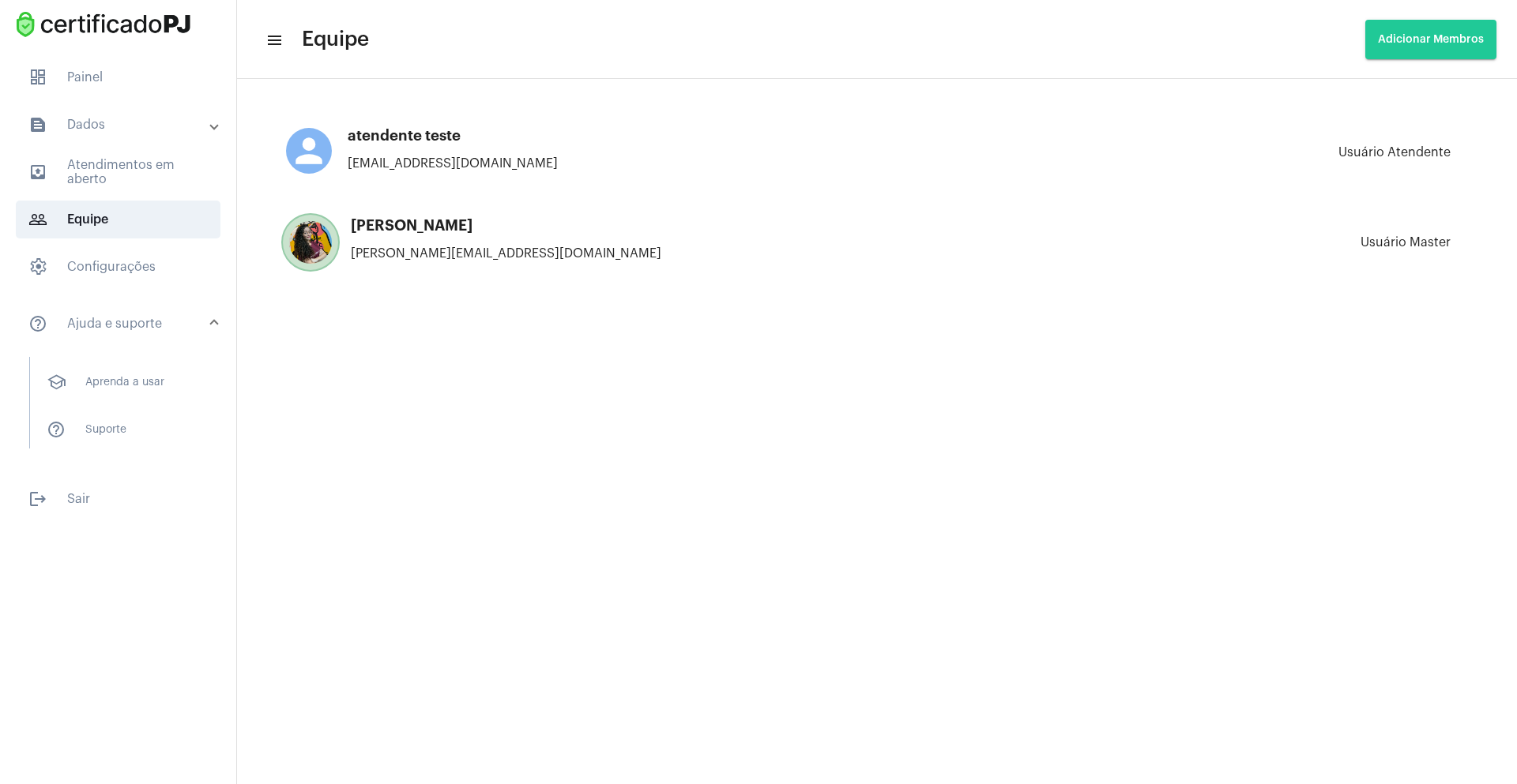
click at [491, 366] on mat-sidenav-content "menu Equipe Adicionar Membros person atendente teste [EMAIL_ADDRESS][DOMAIN_NAM…" at bounding box center [877, 392] width 1280 height 784
click at [97, 172] on span "outbox_outline Atendimentos em aberto" at bounding box center [118, 172] width 204 height 38
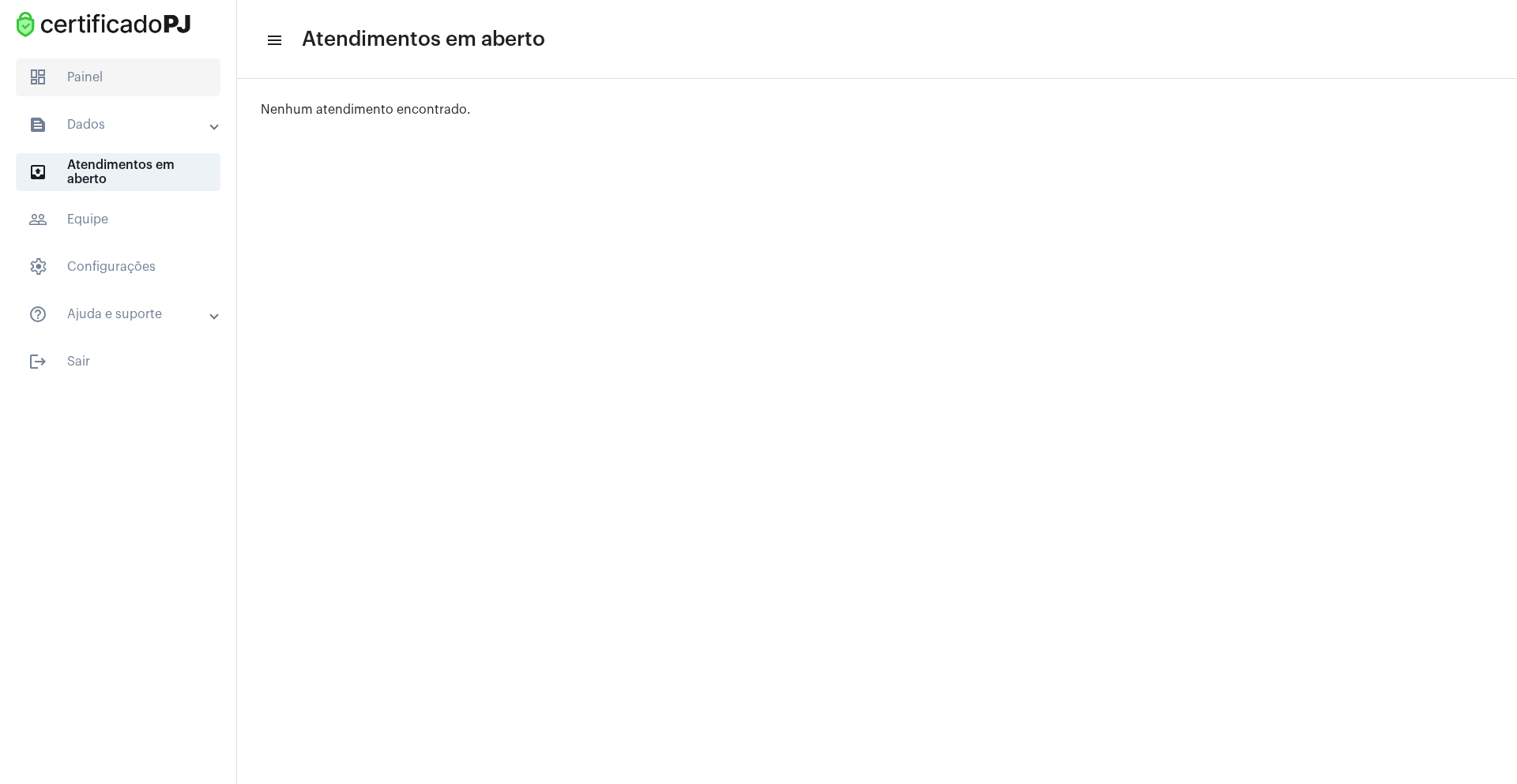
click at [85, 89] on span "dashboard Painel" at bounding box center [118, 77] width 204 height 38
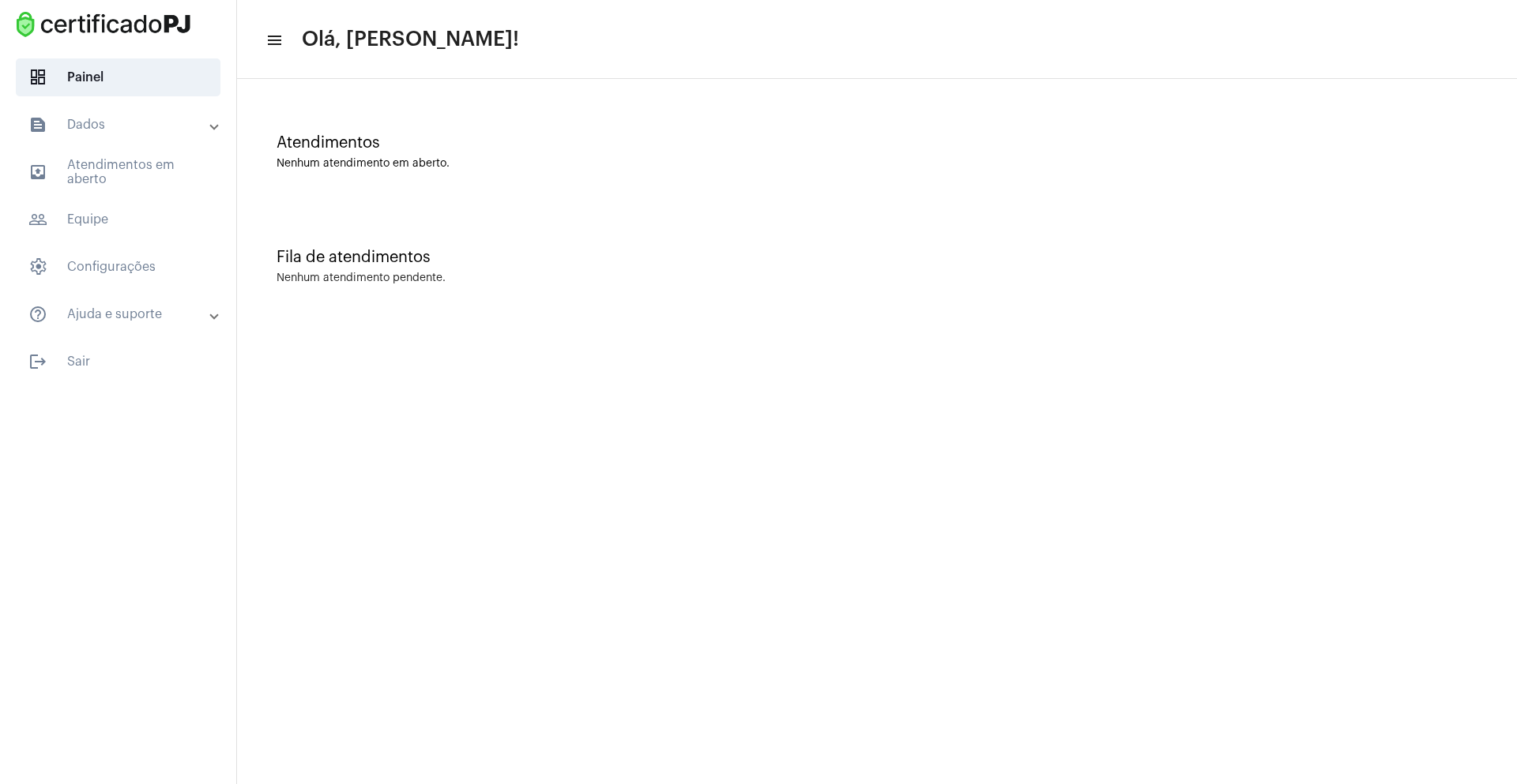
click at [359, 145] on div "Atendimentos" at bounding box center [877, 143] width 1201 height 18
click at [271, 40] on mat-icon "menu" at bounding box center [274, 39] width 16 height 19
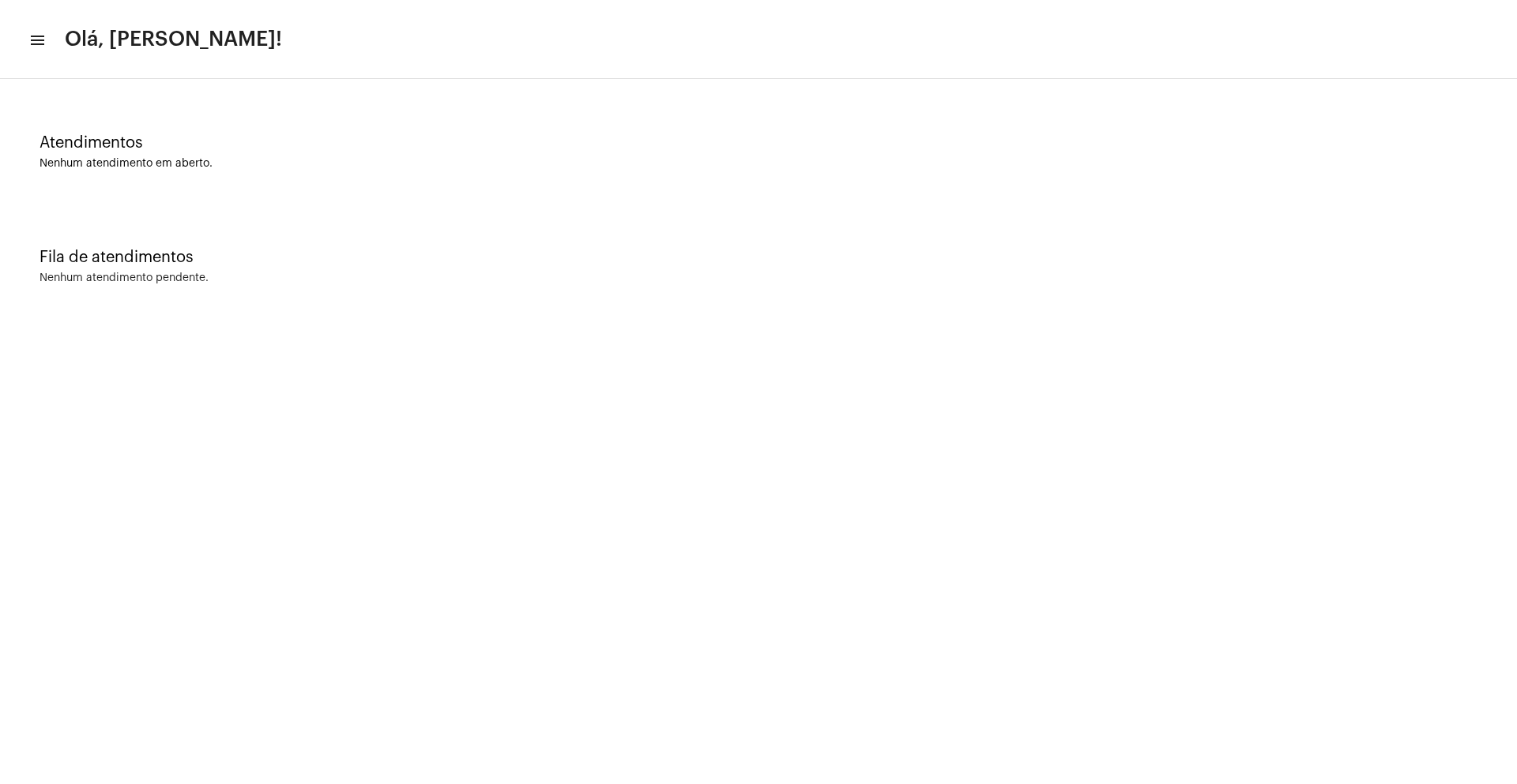
click at [271, 40] on mat-toolbar-row "menu Olá, [PERSON_NAME]!" at bounding box center [758, 39] width 1517 height 50
click at [41, 31] on mat-icon "menu" at bounding box center [37, 39] width 16 height 19
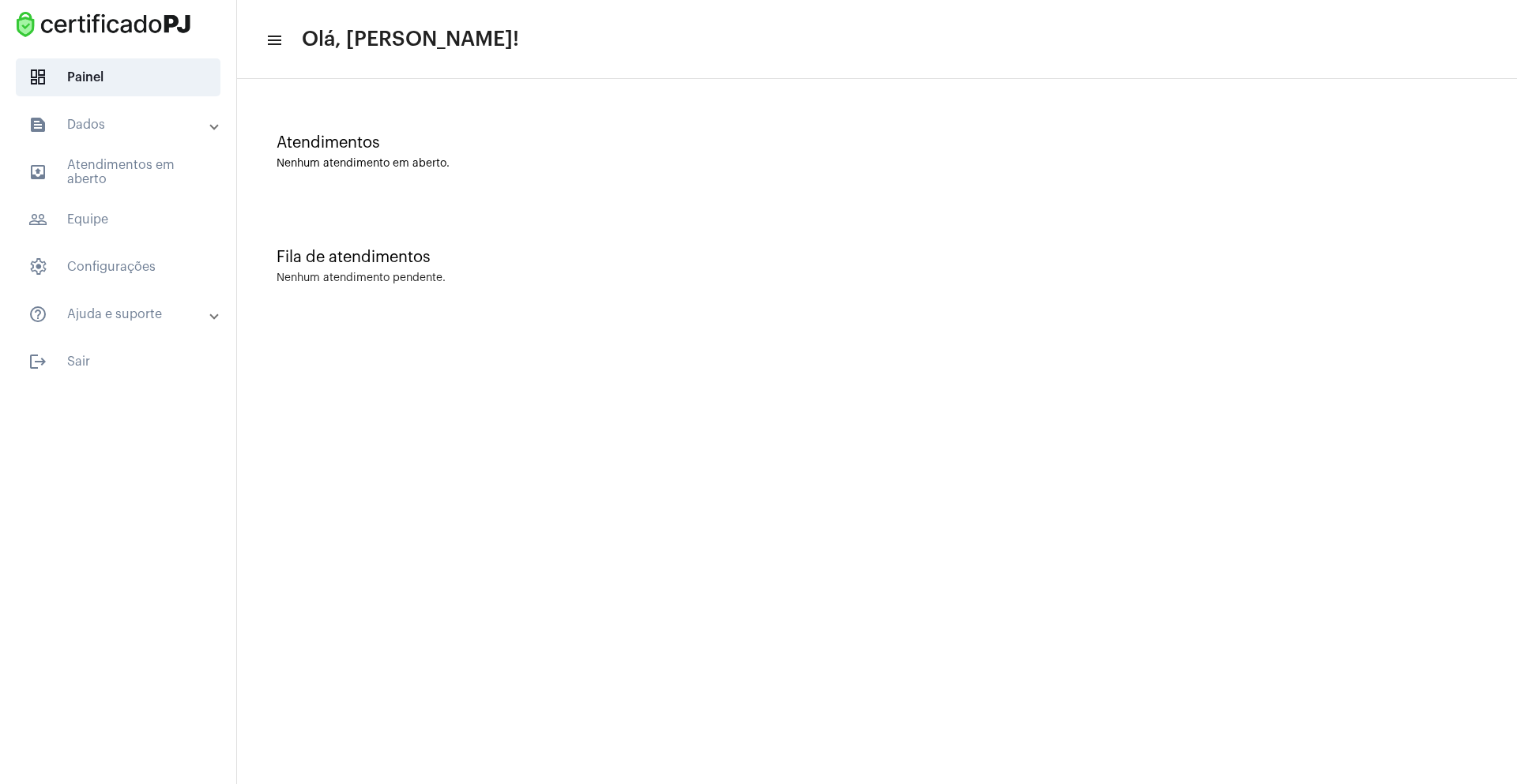
click at [111, 298] on mat-expansion-panel-header "help_outline Ajuda e suporte" at bounding box center [123, 314] width 227 height 38
click at [98, 412] on span "help_outline Suporte" at bounding box center [117, 430] width 167 height 38
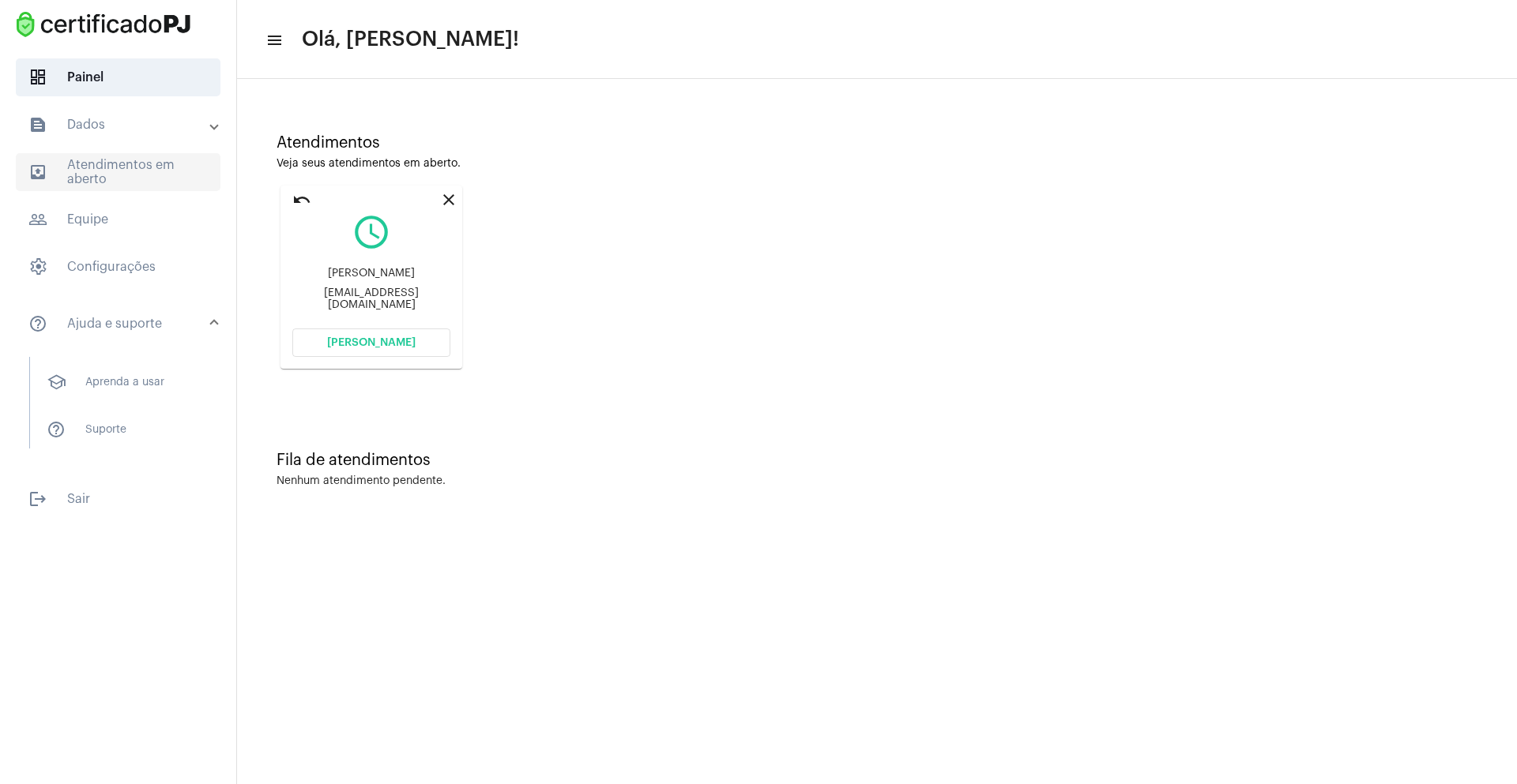
click at [130, 186] on span "outbox_outline Atendimentos em aberto" at bounding box center [118, 172] width 204 height 38
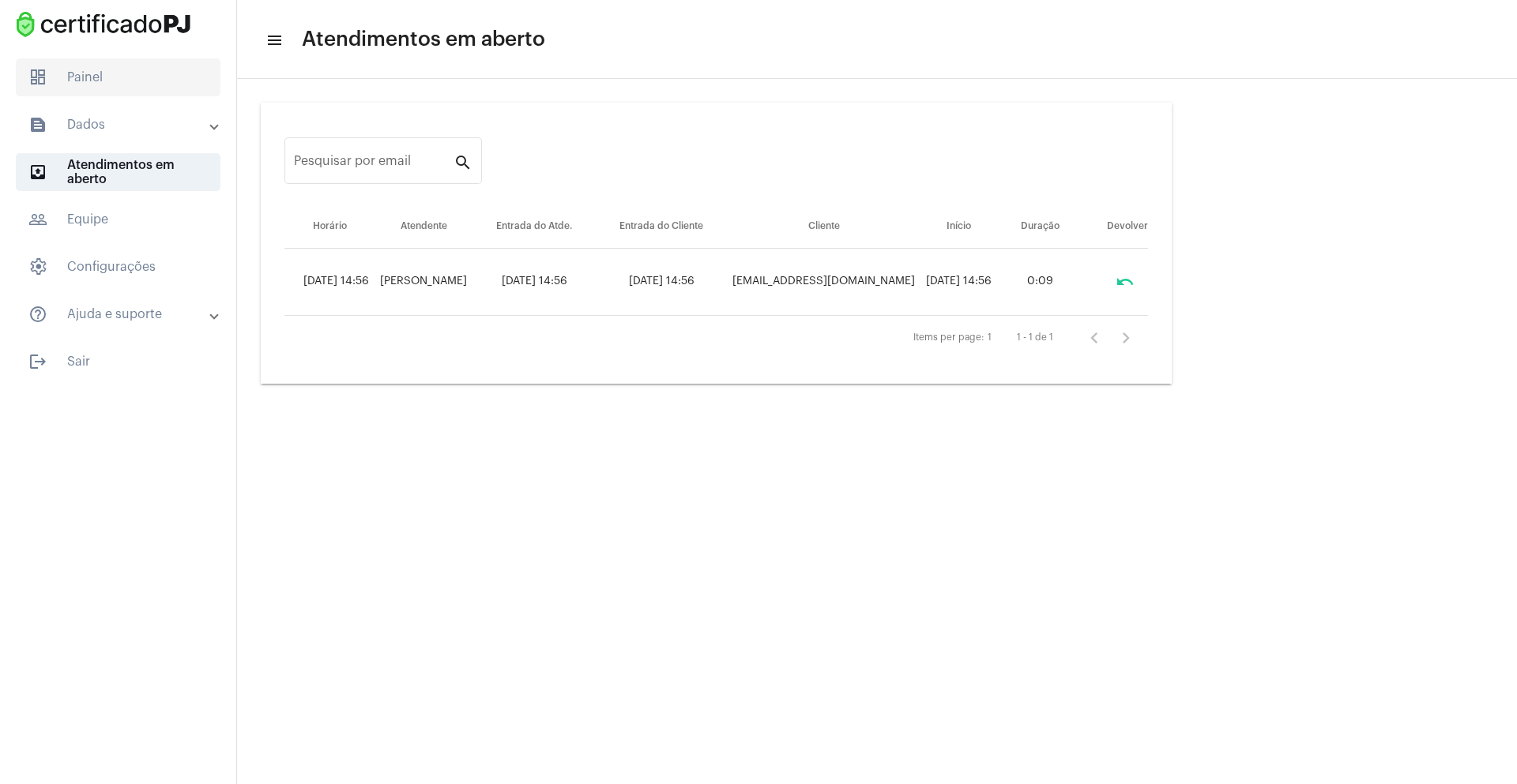
click at [87, 89] on span "dashboard Painel" at bounding box center [118, 77] width 204 height 38
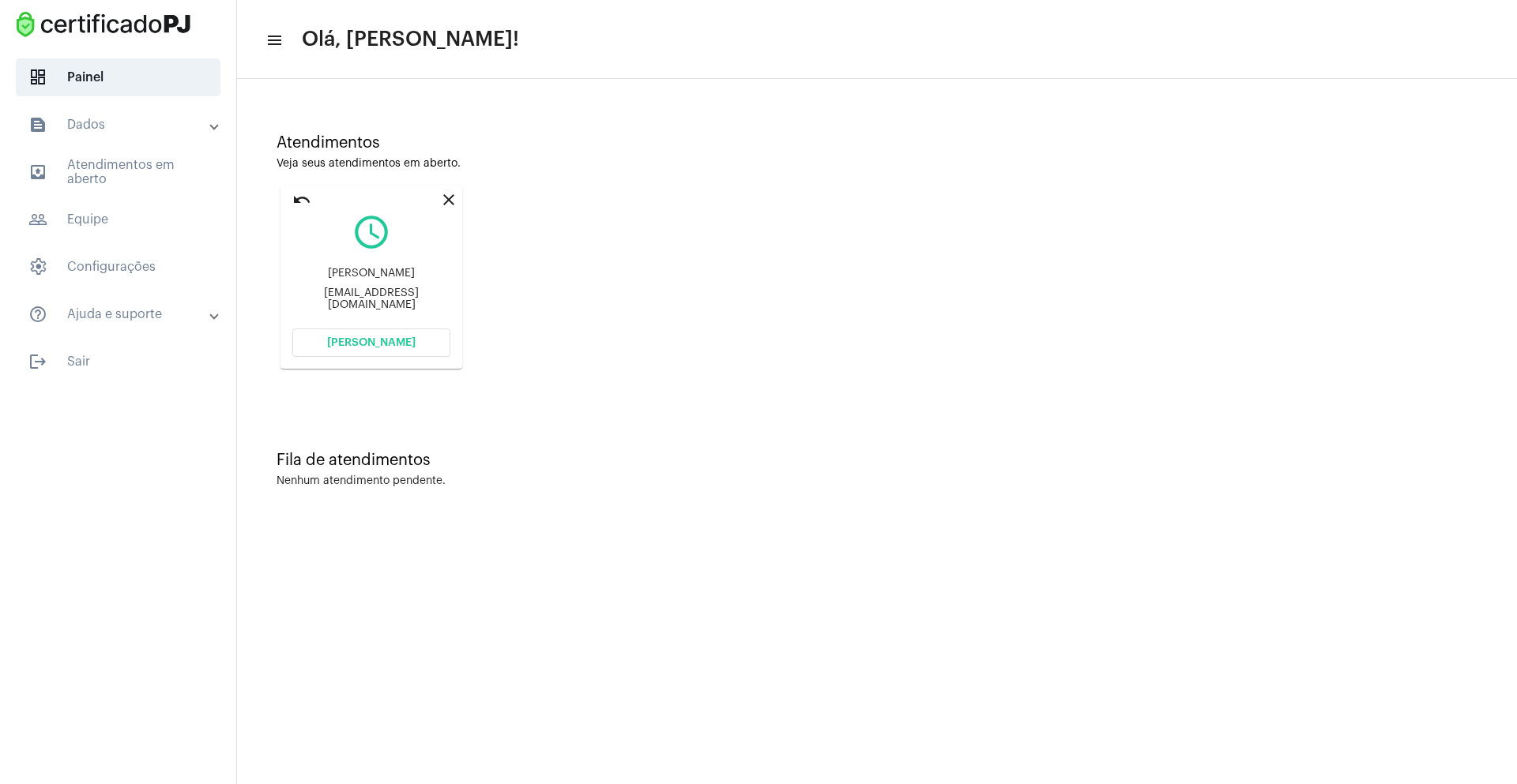
click at [377, 334] on button "[PERSON_NAME]" at bounding box center [371, 343] width 158 height 29
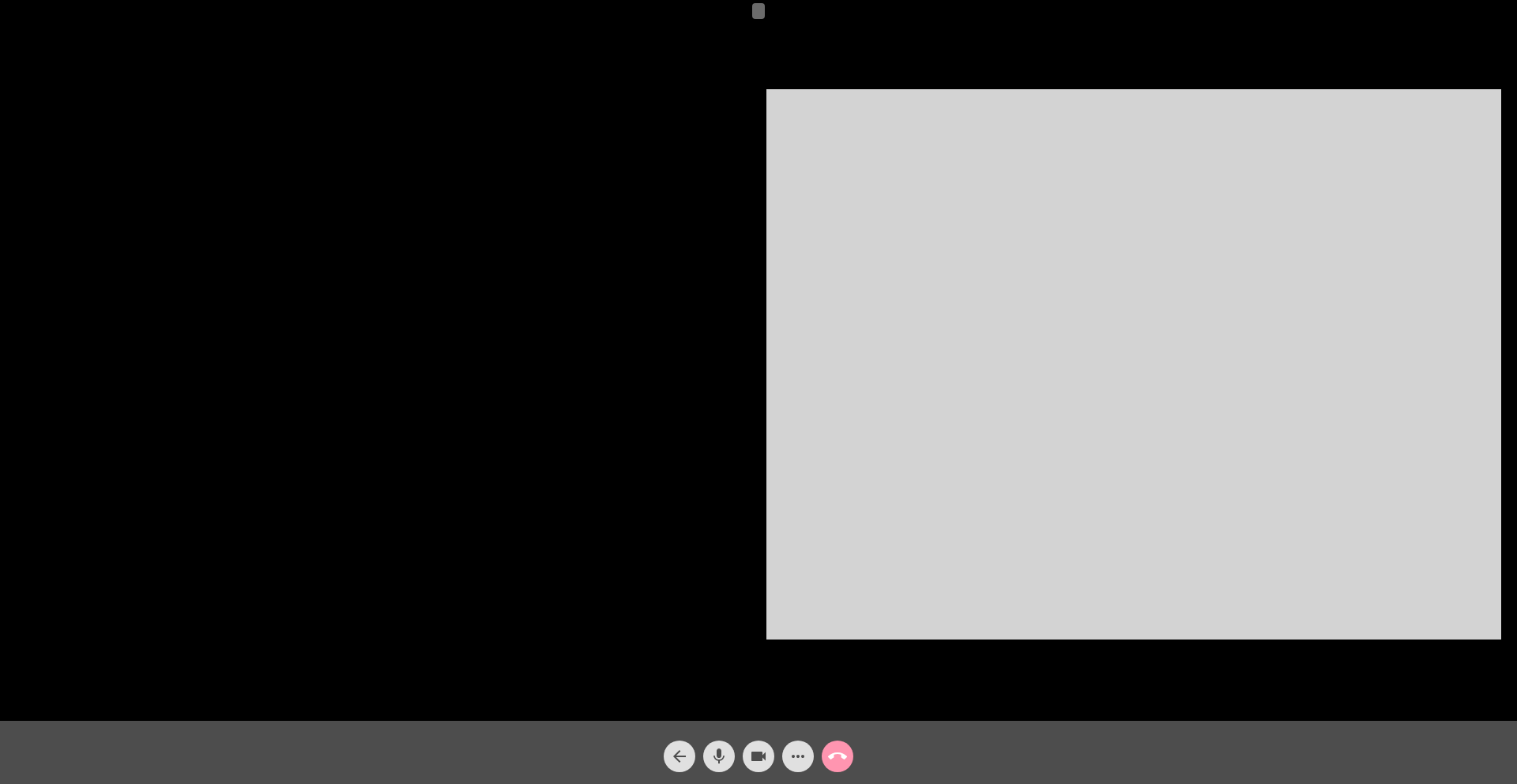
click at [763, 7] on span at bounding box center [758, 11] width 13 height 16
click at [830, 754] on mat-icon "call_end" at bounding box center [837, 756] width 19 height 19
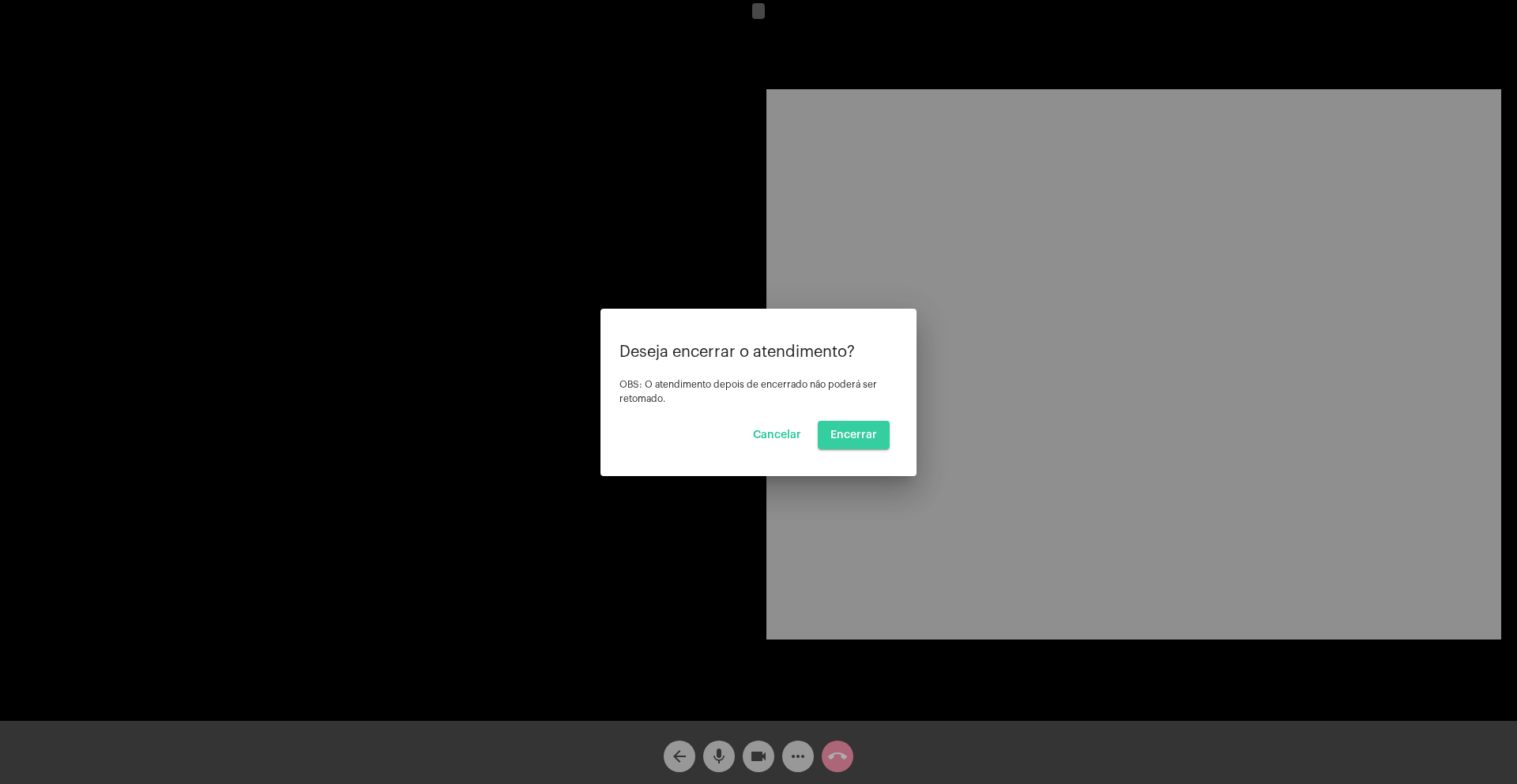
click at [866, 430] on span "Encerrar" at bounding box center [853, 434] width 46 height 11
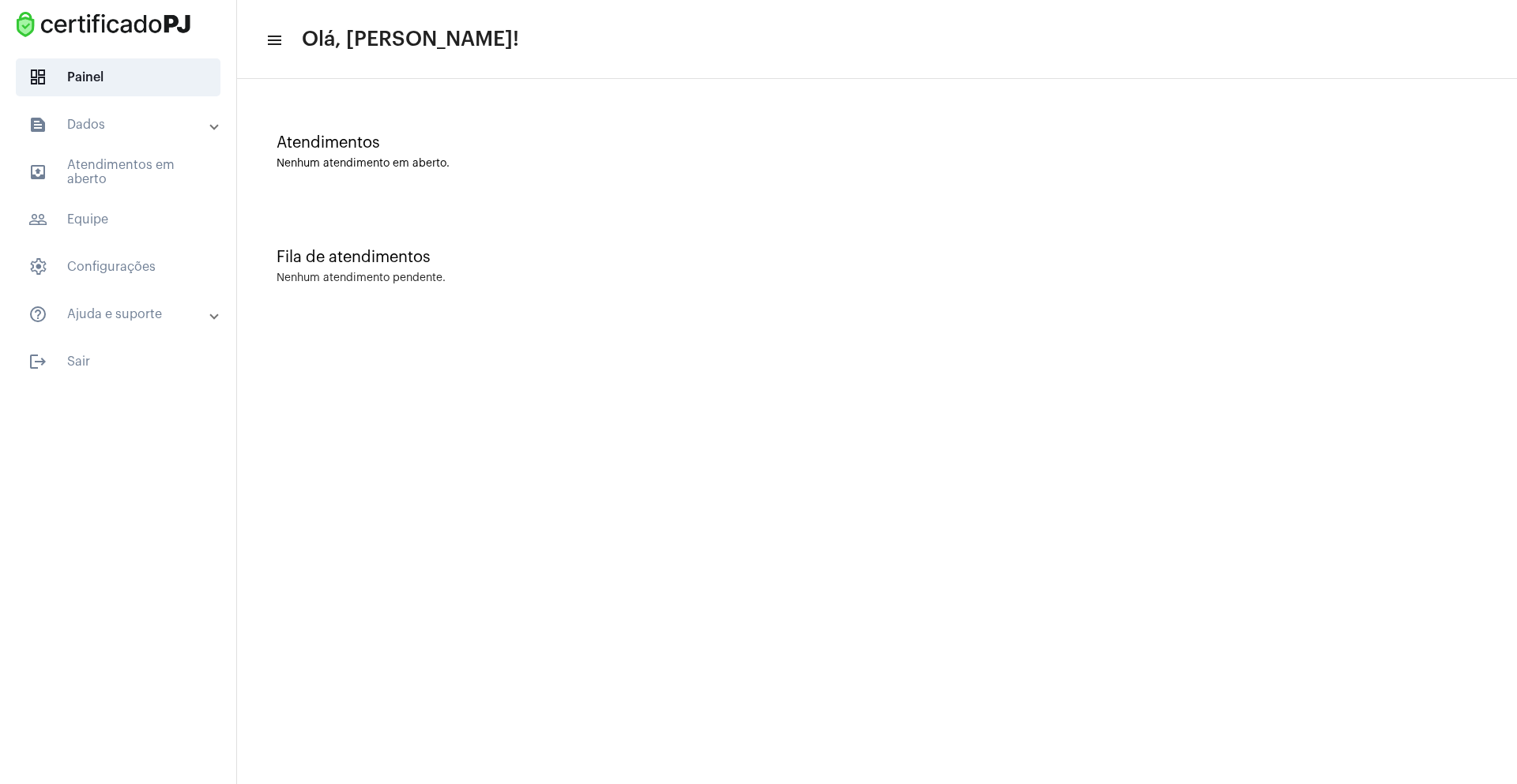
click at [165, 129] on mat-panel-title "text_snippet_outlined Dados" at bounding box center [120, 124] width 183 height 19
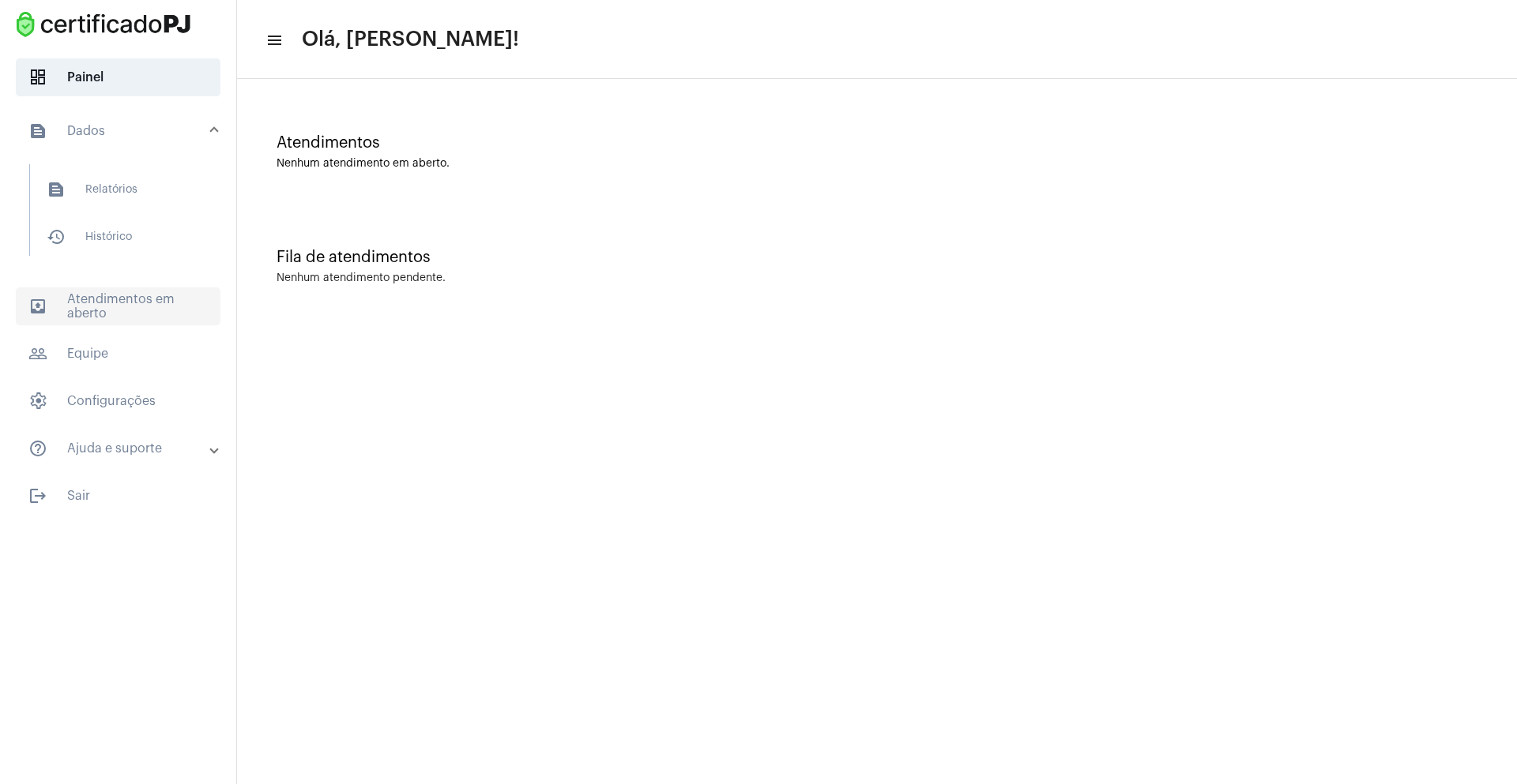
click at [163, 304] on span "outbox_outline Atendimentos em aberto" at bounding box center [118, 306] width 204 height 38
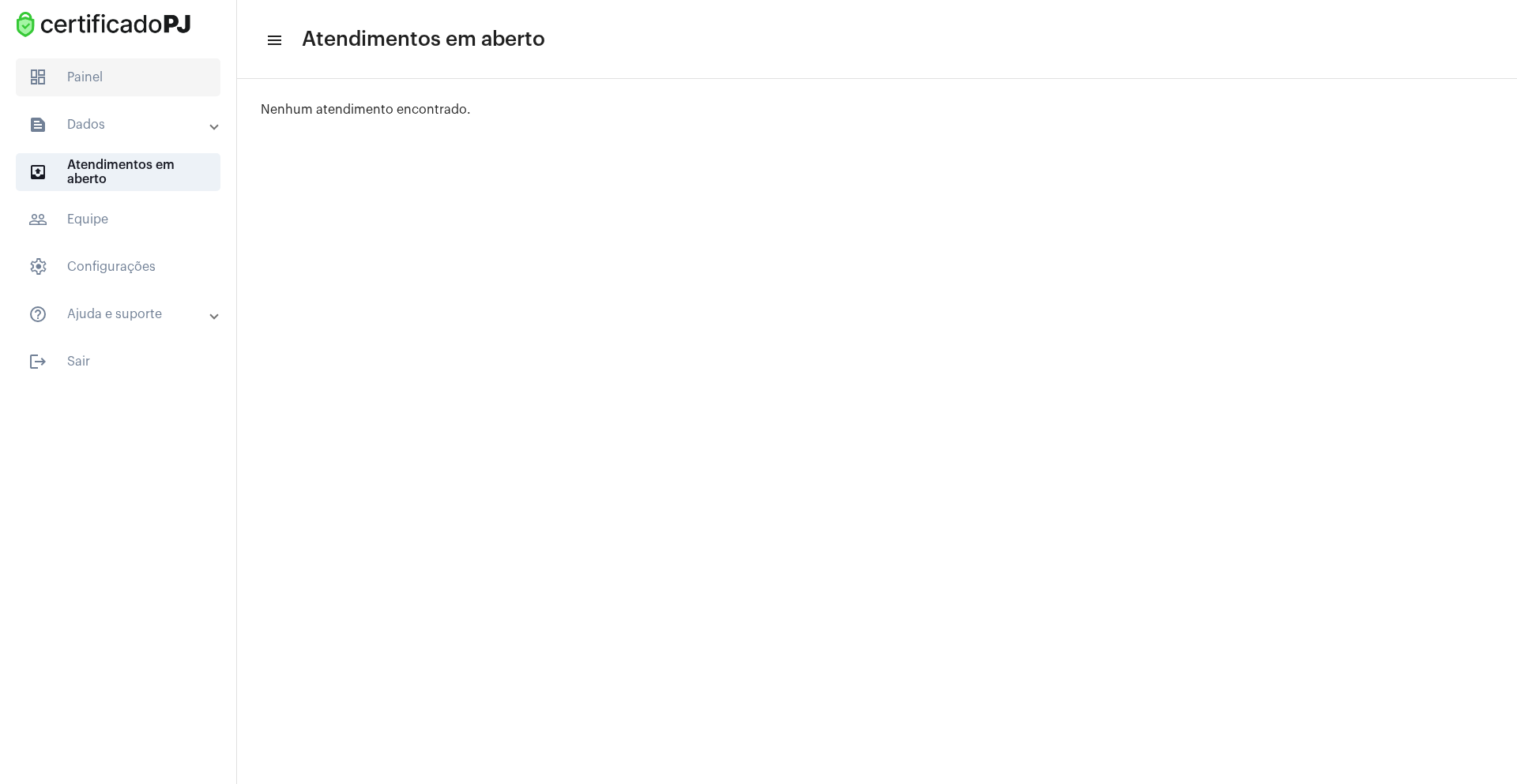
click at [158, 76] on span "dashboard Painel" at bounding box center [118, 77] width 204 height 38
